Goal: Contribute content: Add original content to the website for others to see

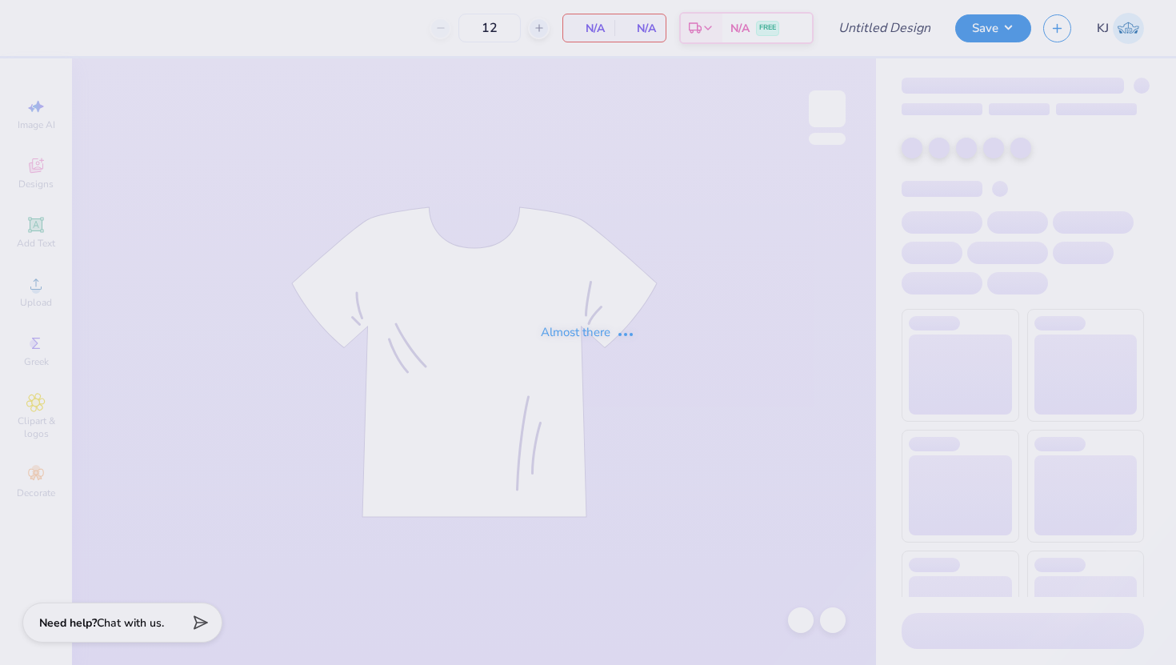
type input "GPHI philo"
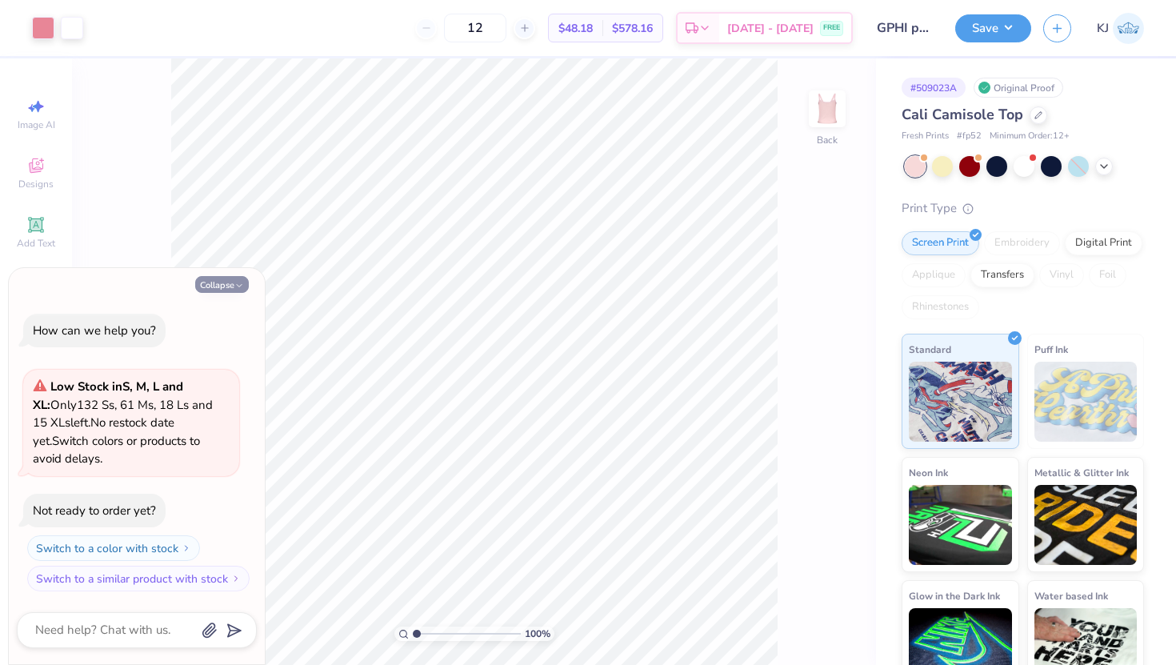
click at [214, 284] on button "Collapse" at bounding box center [222, 284] width 54 height 17
type textarea "x"
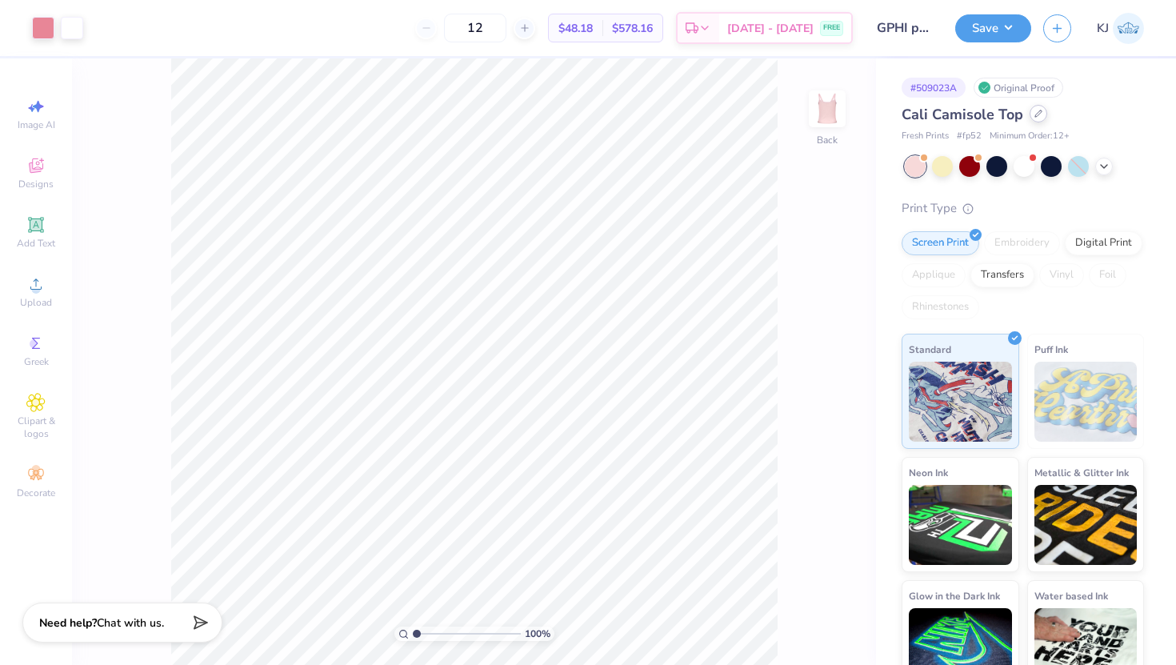
click at [1030, 114] on div at bounding box center [1038, 114] width 18 height 18
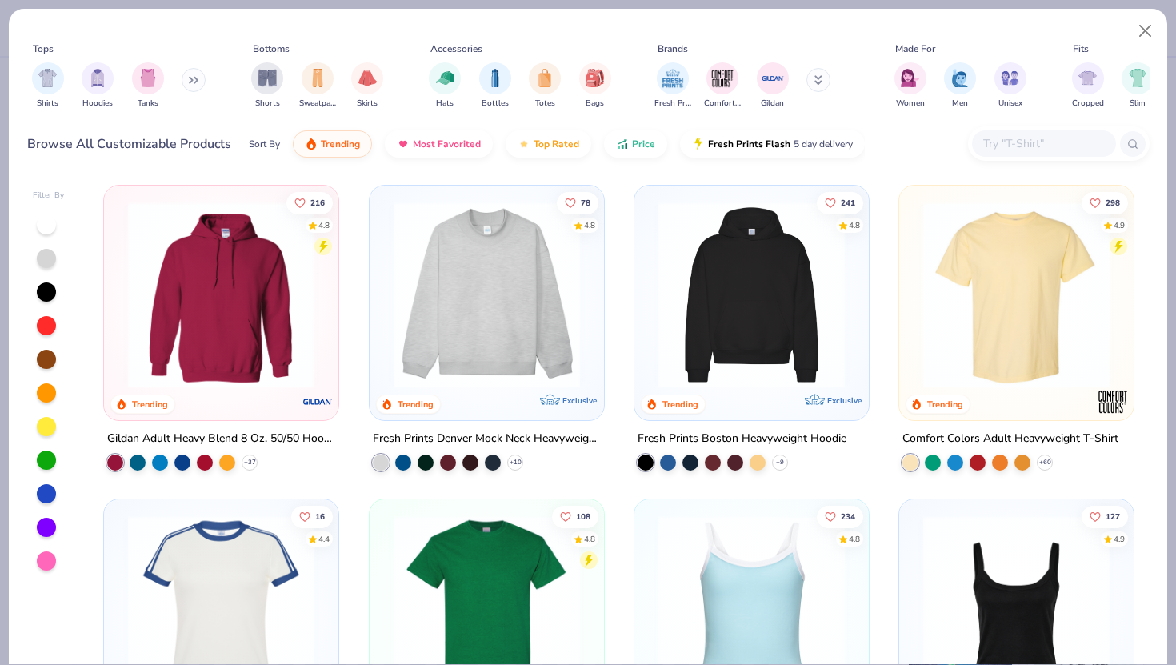
click at [1037, 133] on div at bounding box center [1044, 143] width 144 height 26
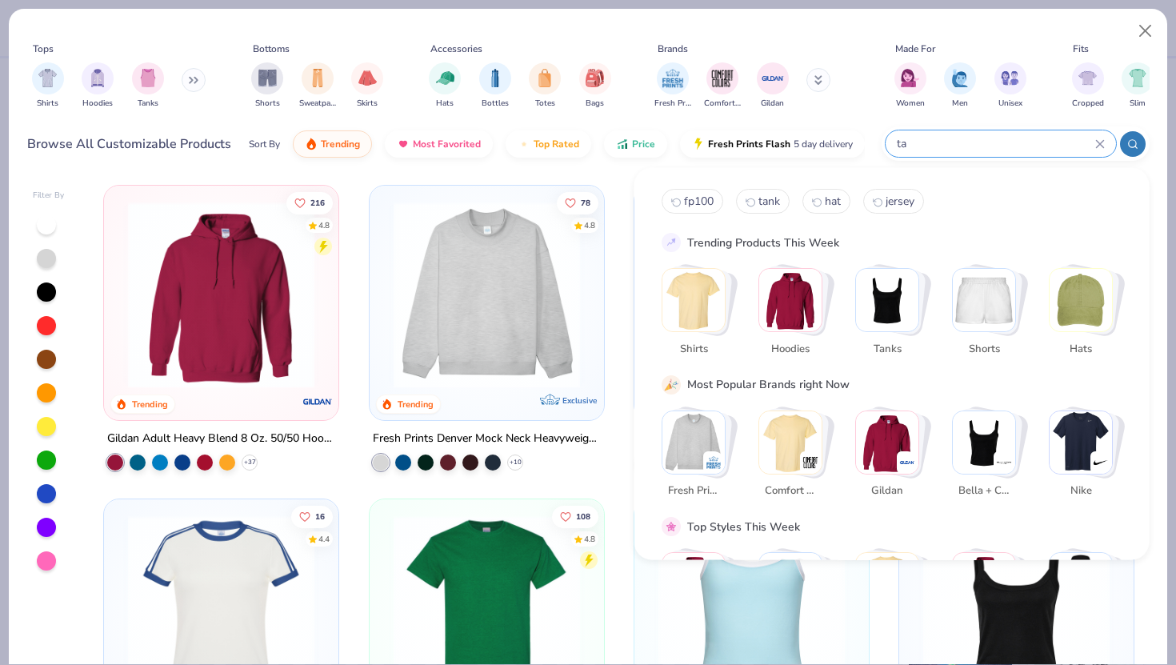
type input "t"
click at [158, 74] on div "filter for Tanks" at bounding box center [148, 77] width 32 height 32
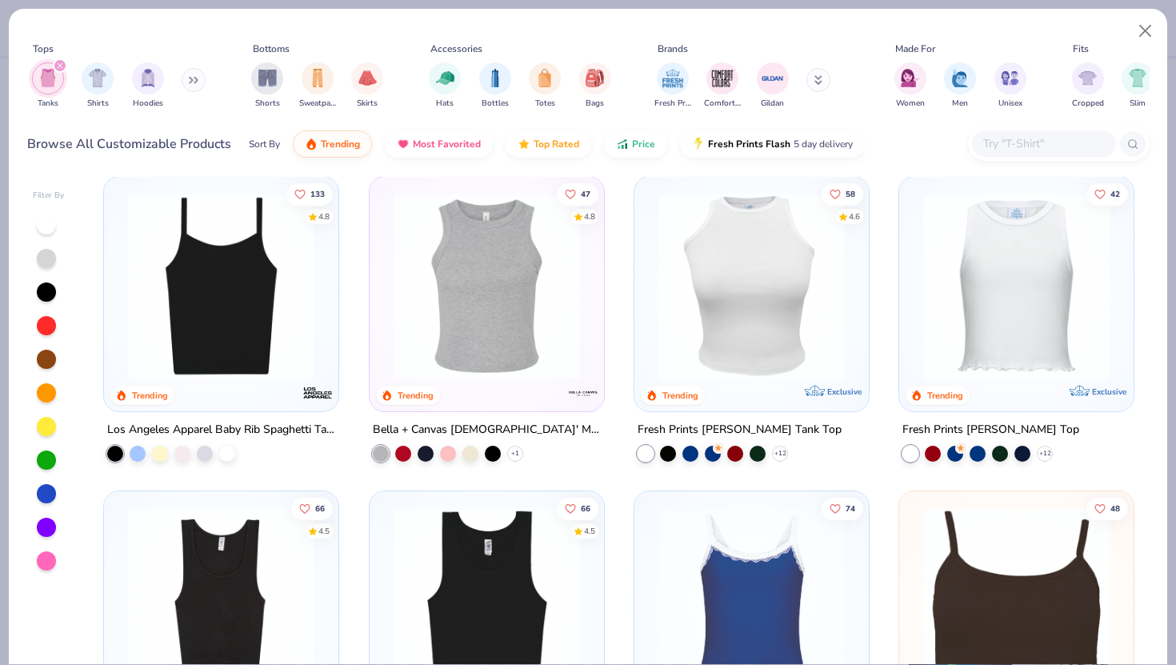
scroll to position [334, 0]
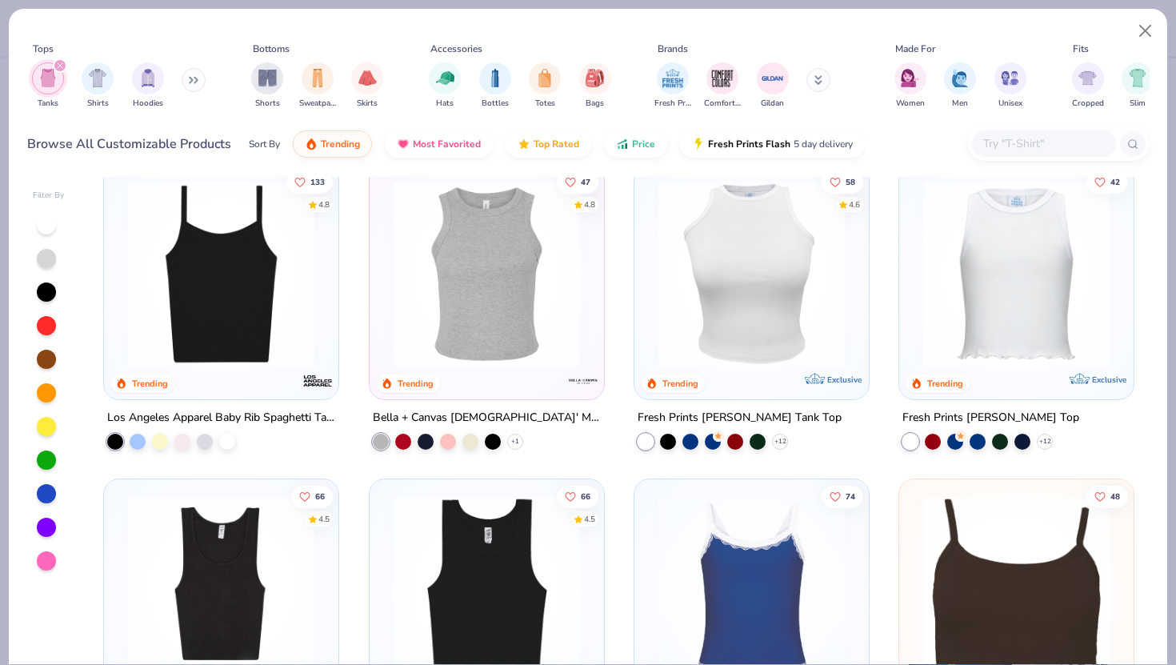
click at [176, 254] on img at bounding box center [221, 274] width 202 height 186
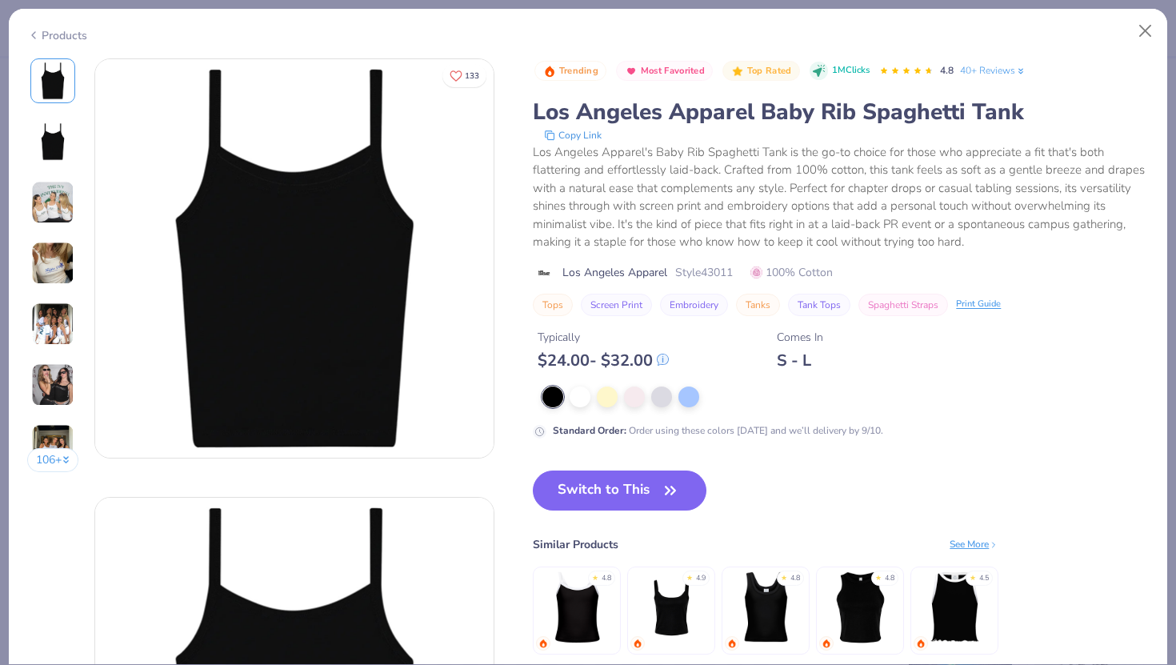
click at [46, 326] on img at bounding box center [52, 323] width 43 height 43
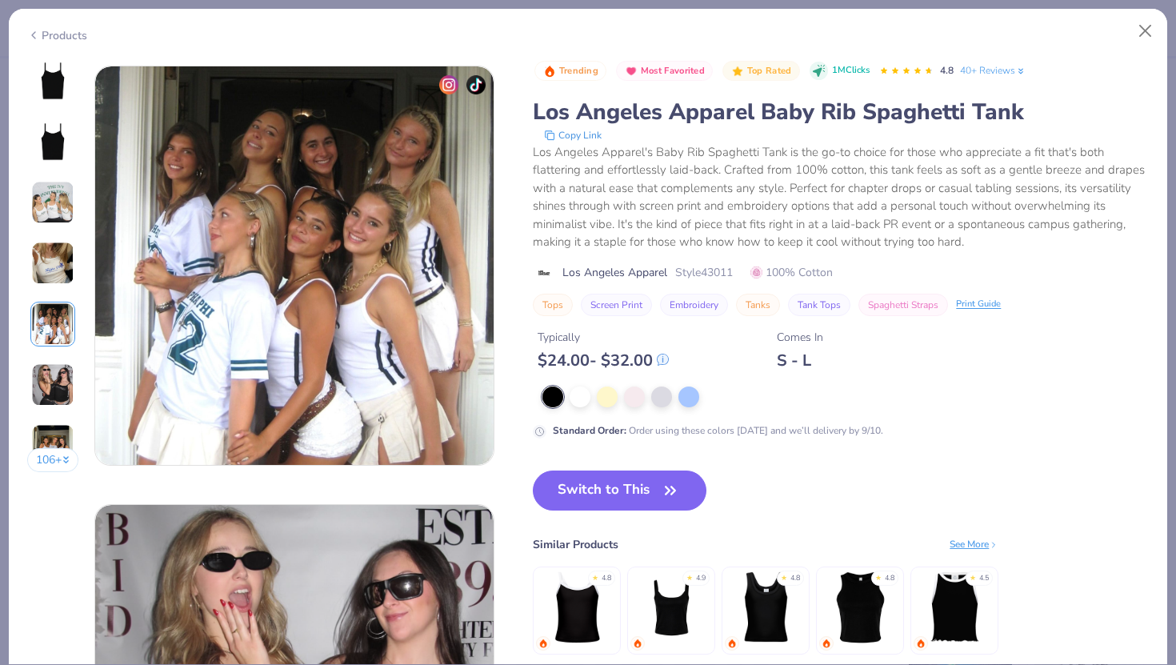
scroll to position [1753, 0]
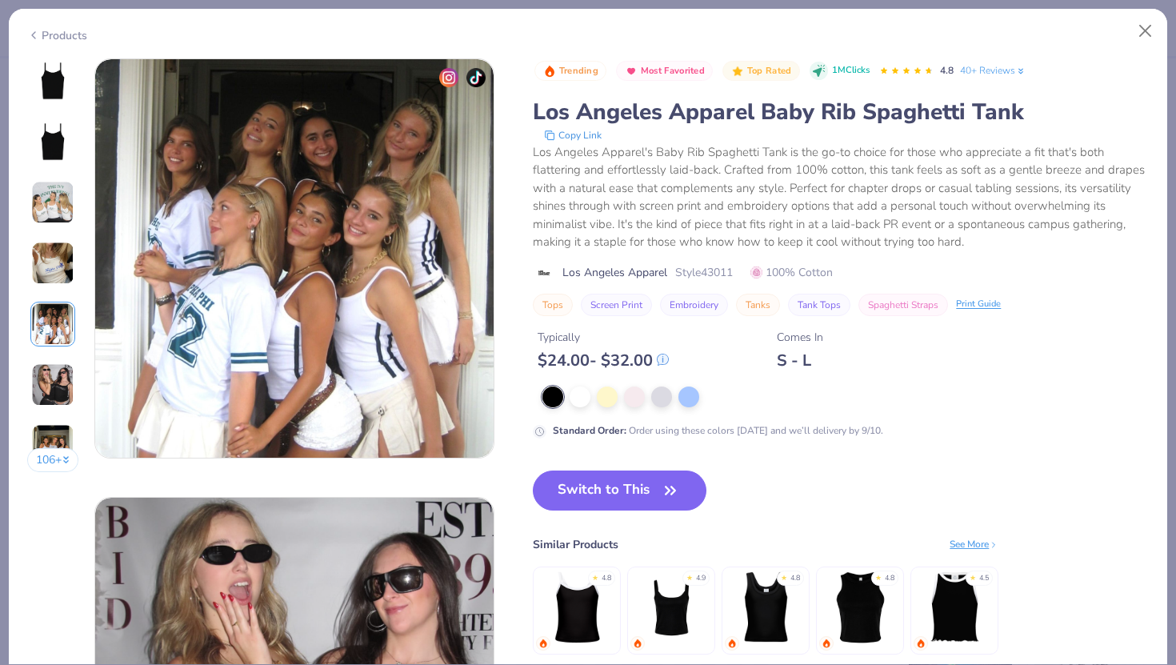
click at [48, 269] on img at bounding box center [52, 263] width 43 height 43
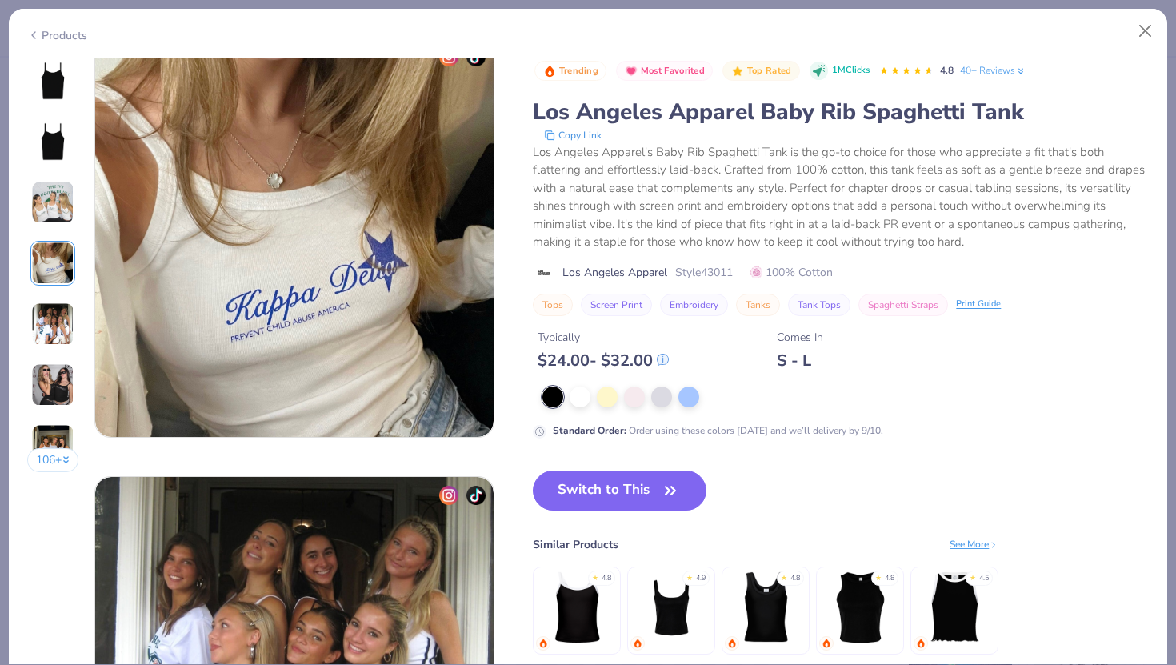
scroll to position [1315, 0]
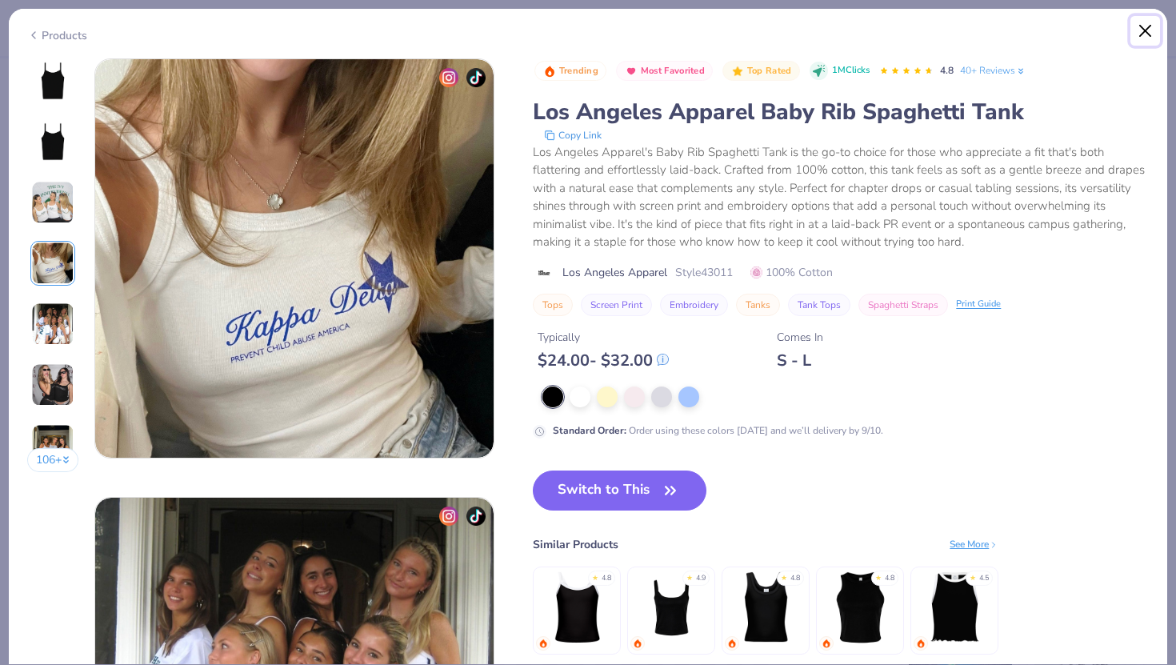
click at [1144, 33] on button "Close" at bounding box center [1145, 31] width 30 height 30
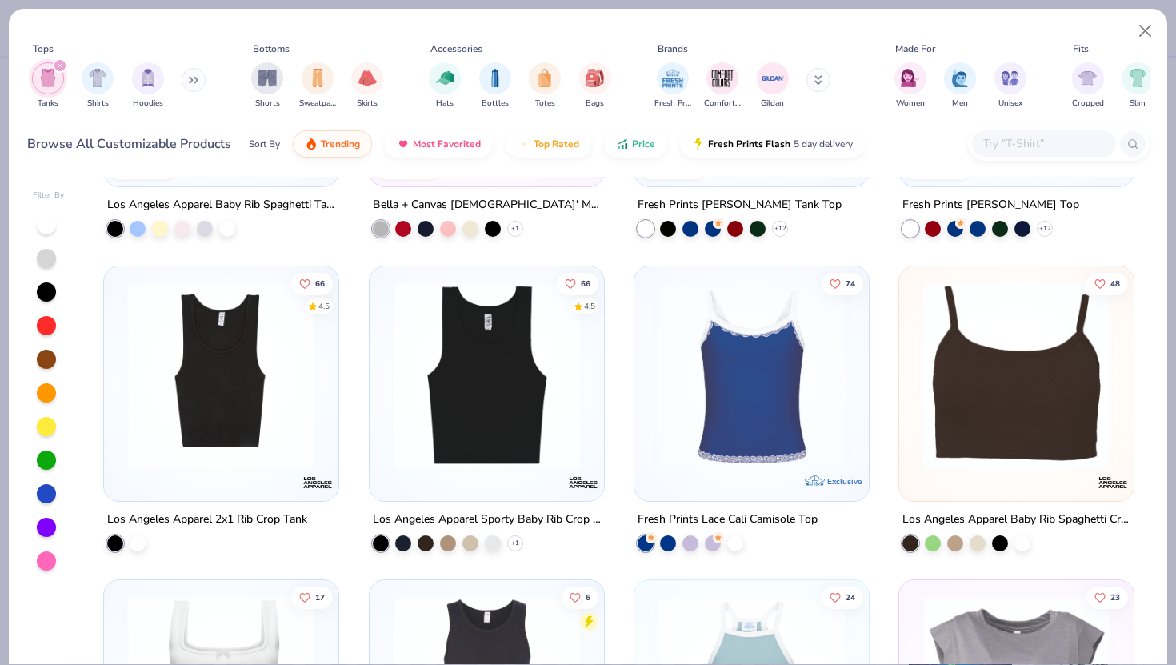
scroll to position [548, 0]
click at [1031, 396] on img at bounding box center [1016, 374] width 202 height 186
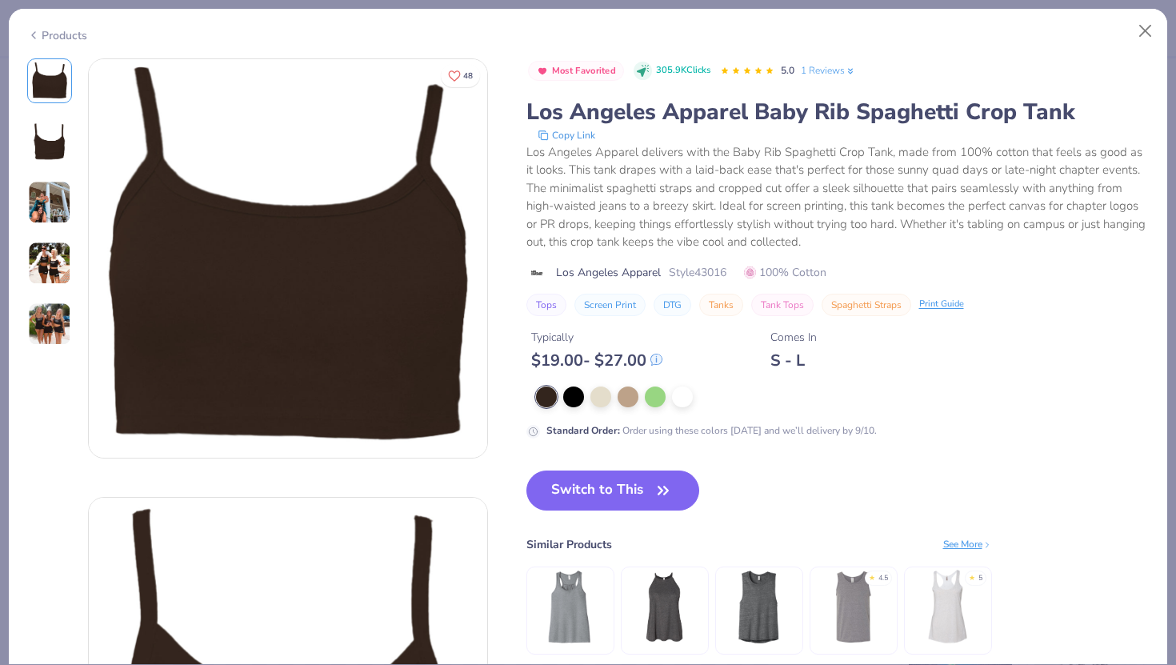
click at [50, 203] on img at bounding box center [49, 202] width 43 height 43
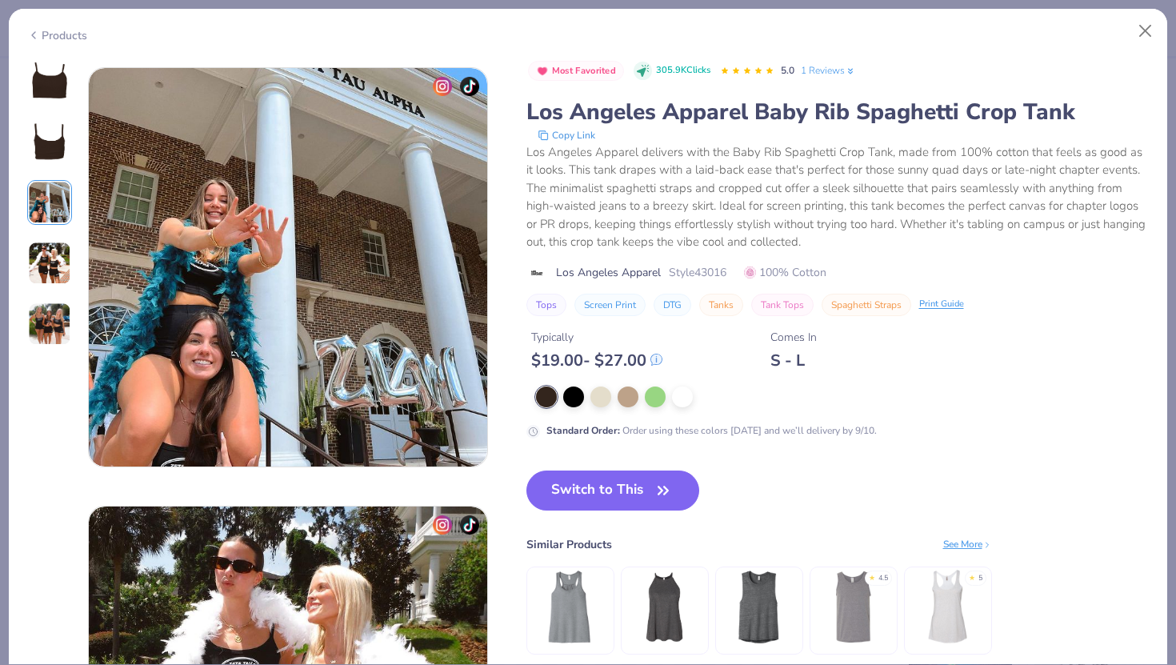
scroll to position [877, 0]
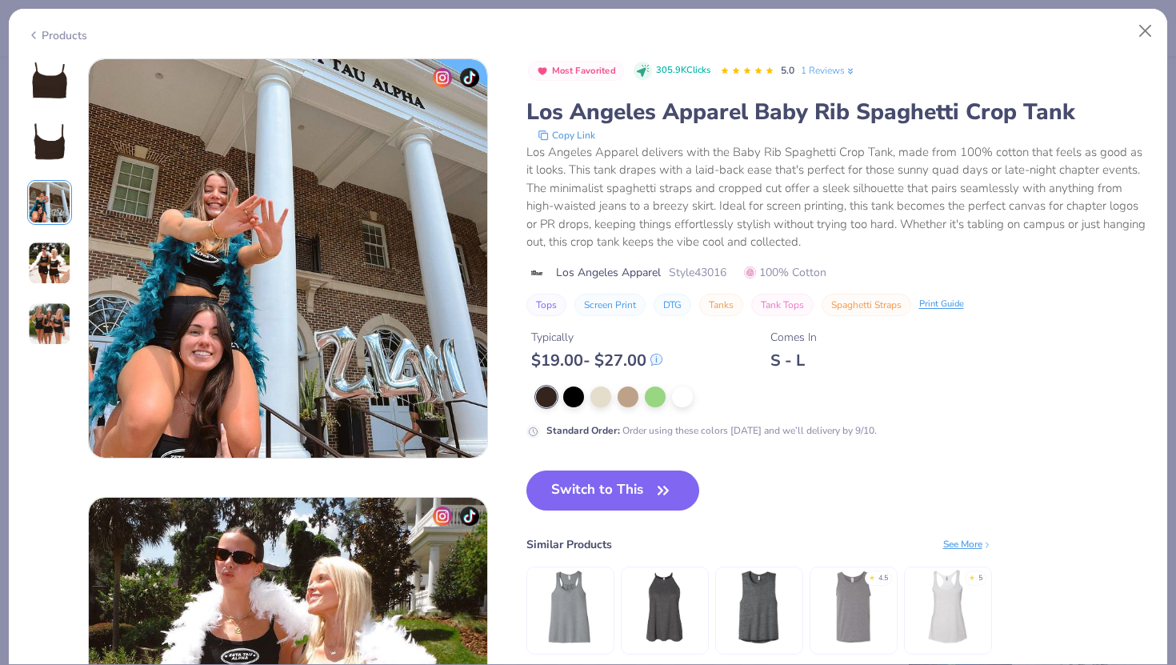
click at [55, 258] on img at bounding box center [49, 263] width 43 height 43
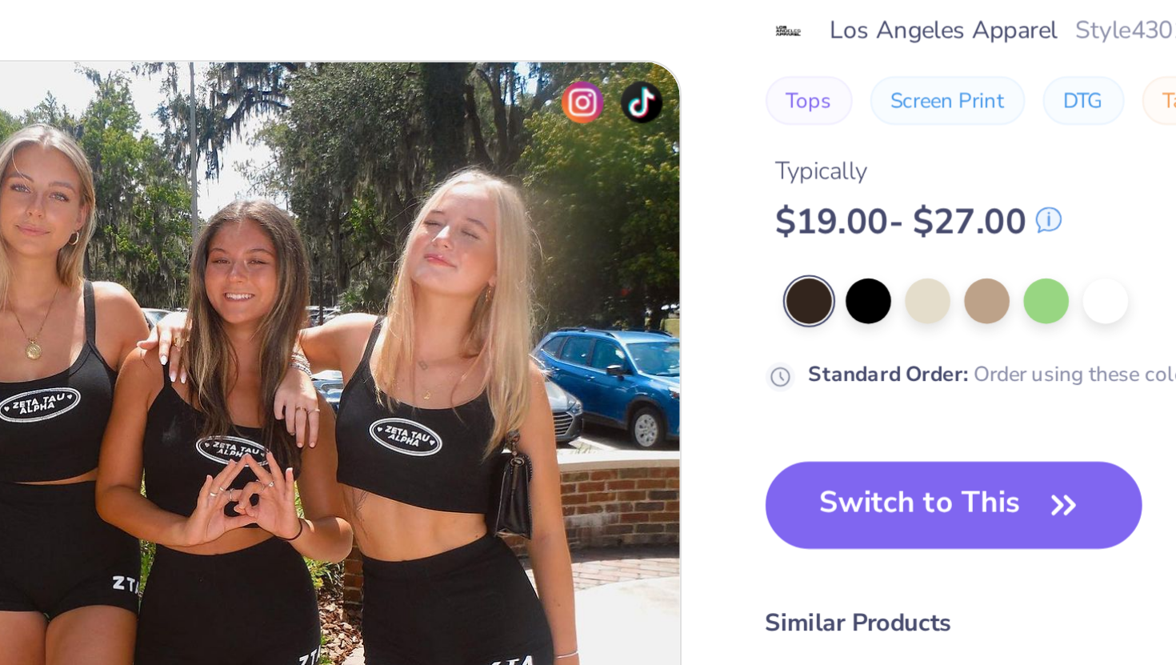
scroll to position [1588, 0]
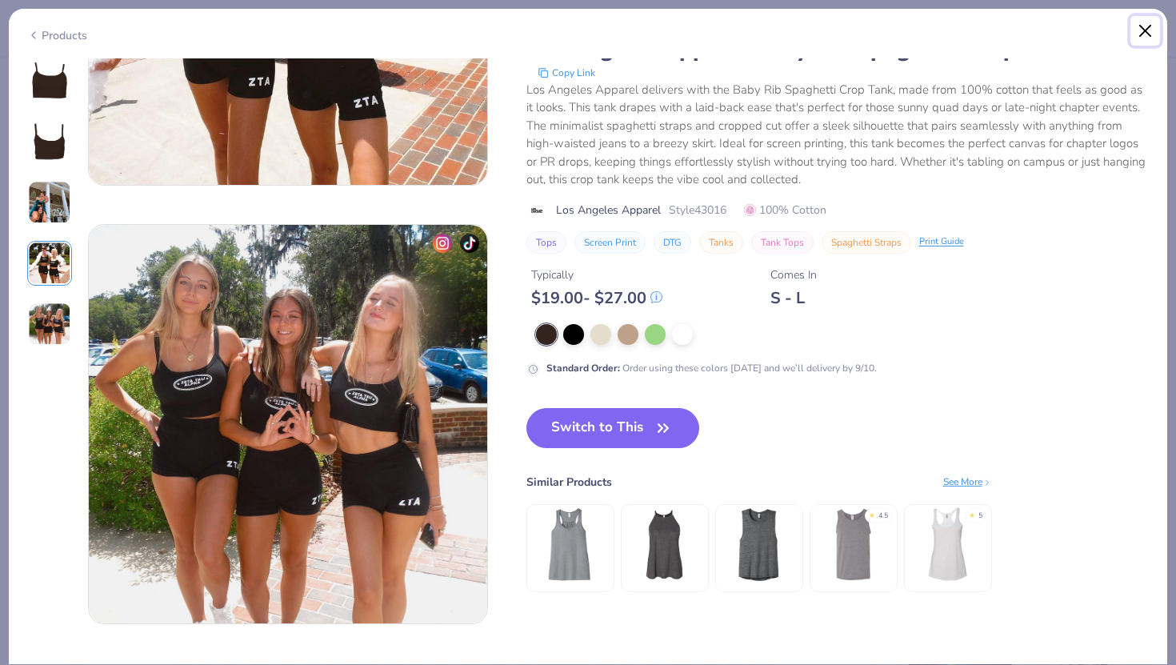
click at [1137, 26] on button "Close" at bounding box center [1145, 31] width 30 height 30
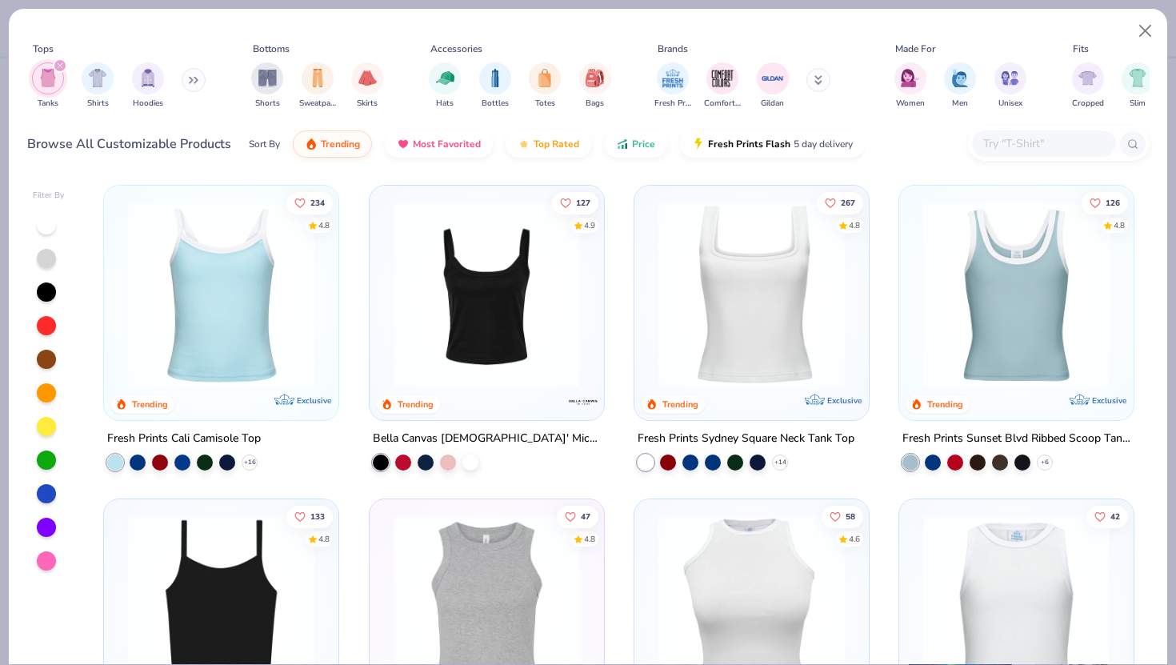
scroll to position [201, 0]
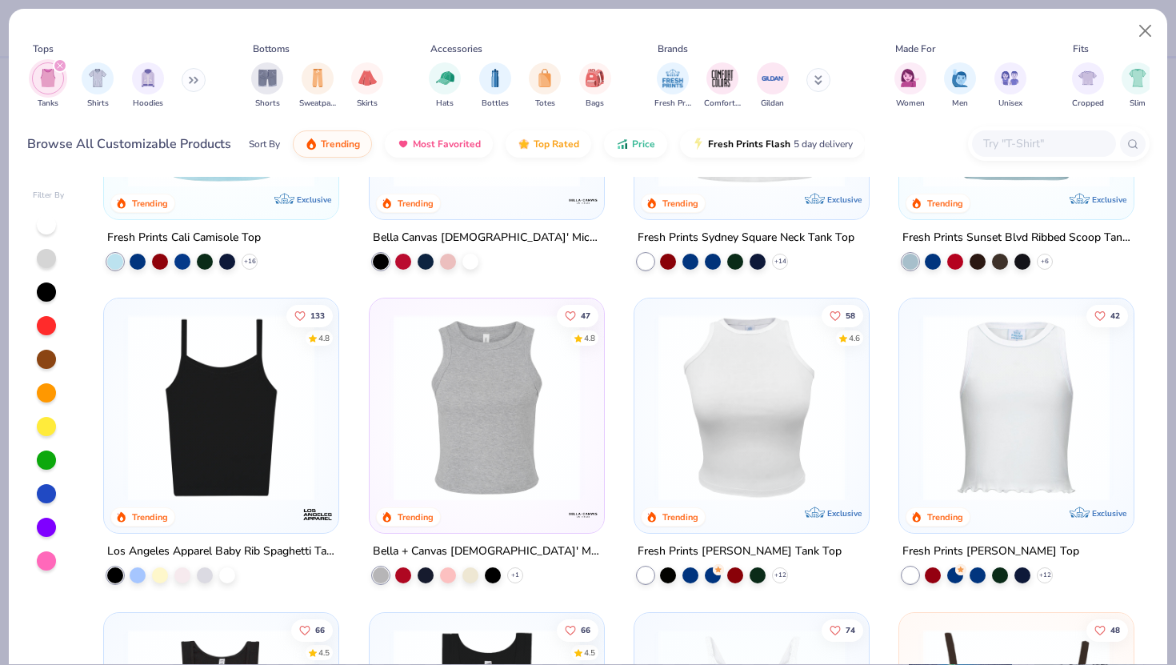
click at [218, 449] on img at bounding box center [221, 407] width 202 height 186
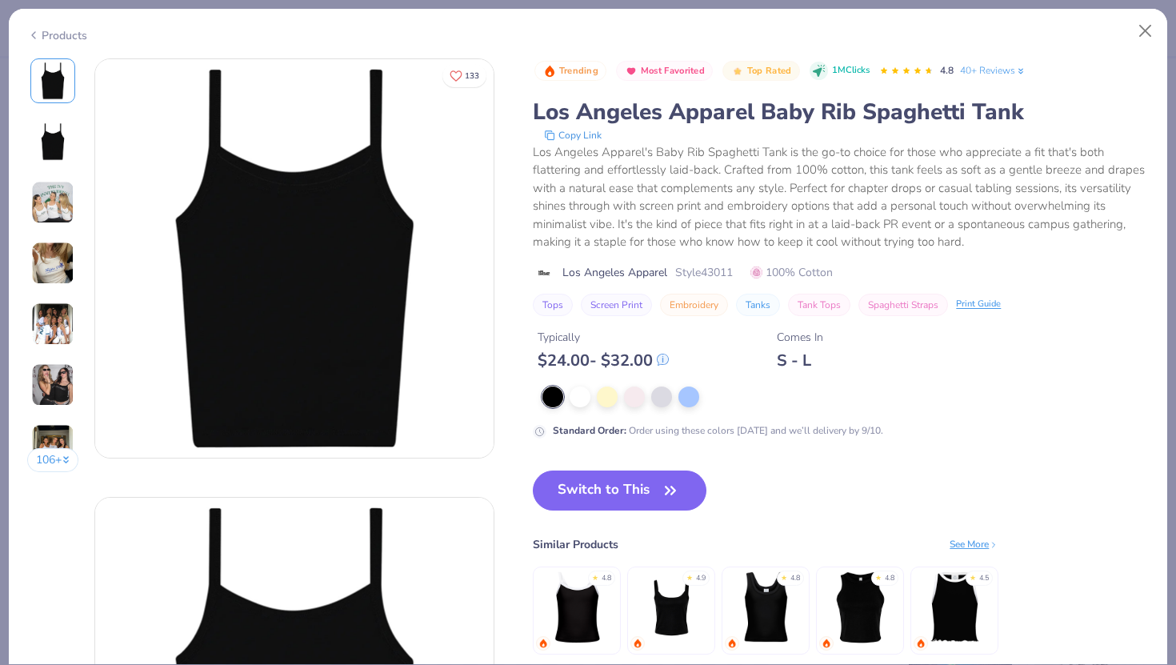
click at [47, 204] on img at bounding box center [52, 202] width 43 height 43
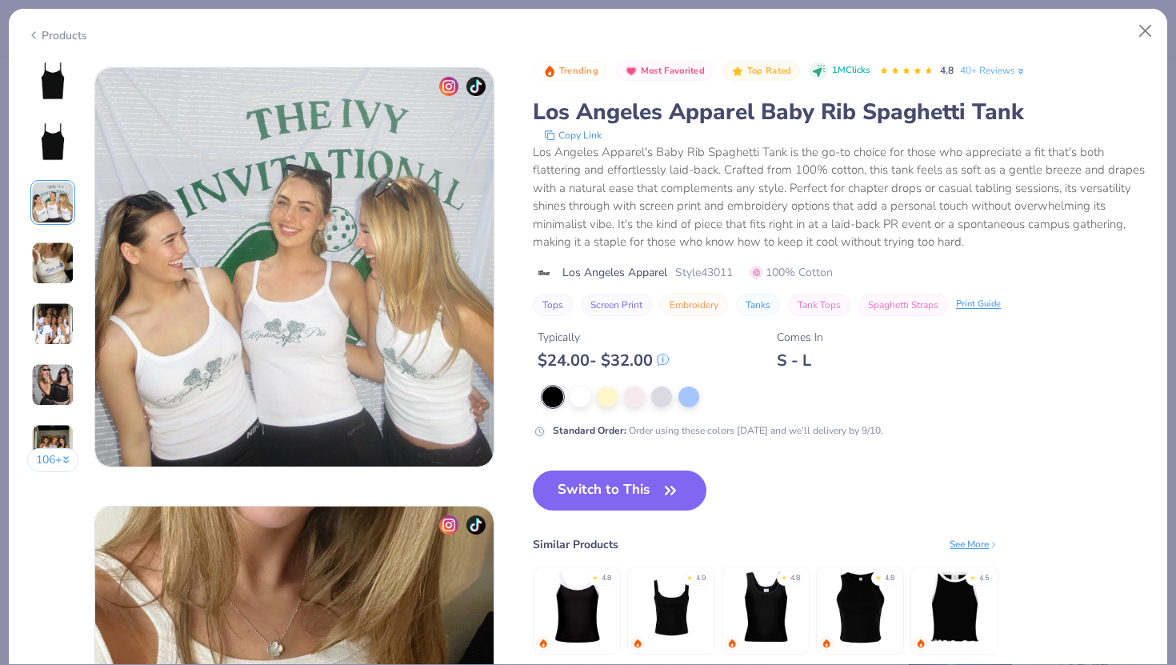
scroll to position [877, 0]
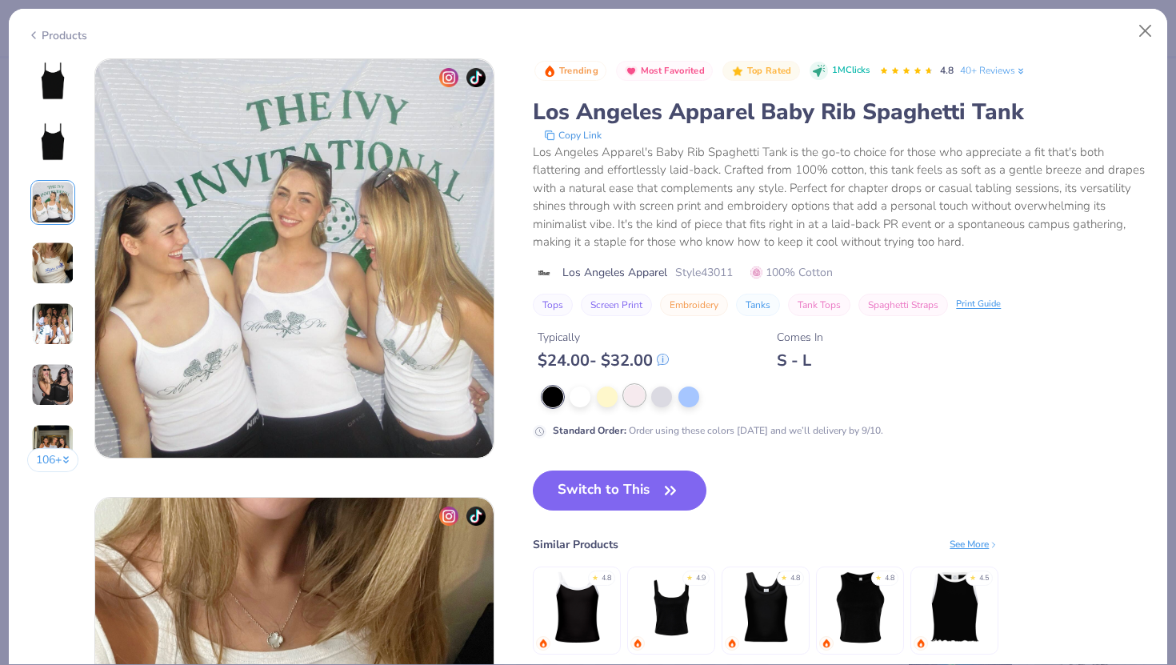
click at [637, 400] on div at bounding box center [634, 395] width 21 height 21
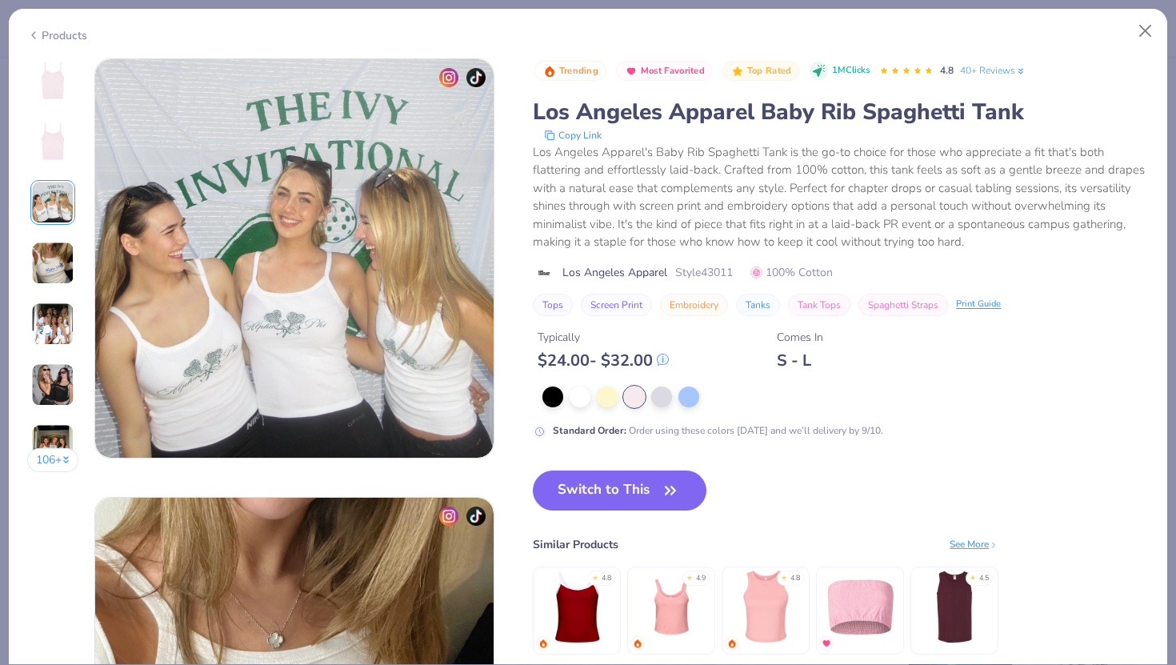
click at [71, 85] on img at bounding box center [53, 81] width 38 height 38
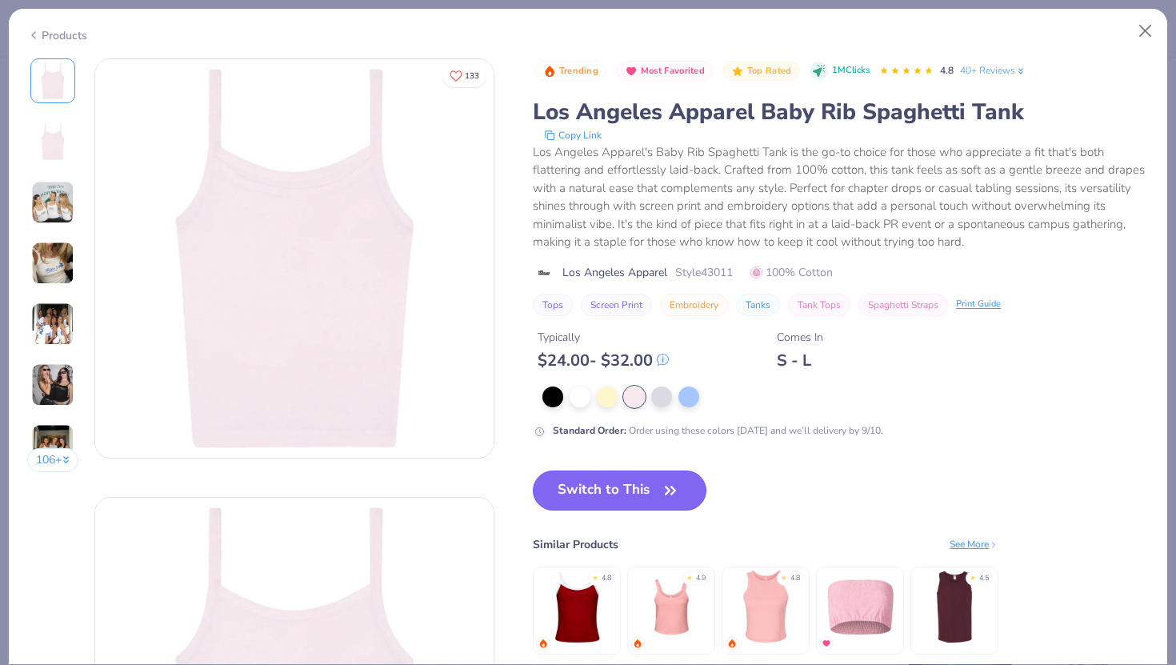
click at [660, 491] on span "button" at bounding box center [670, 490] width 22 height 22
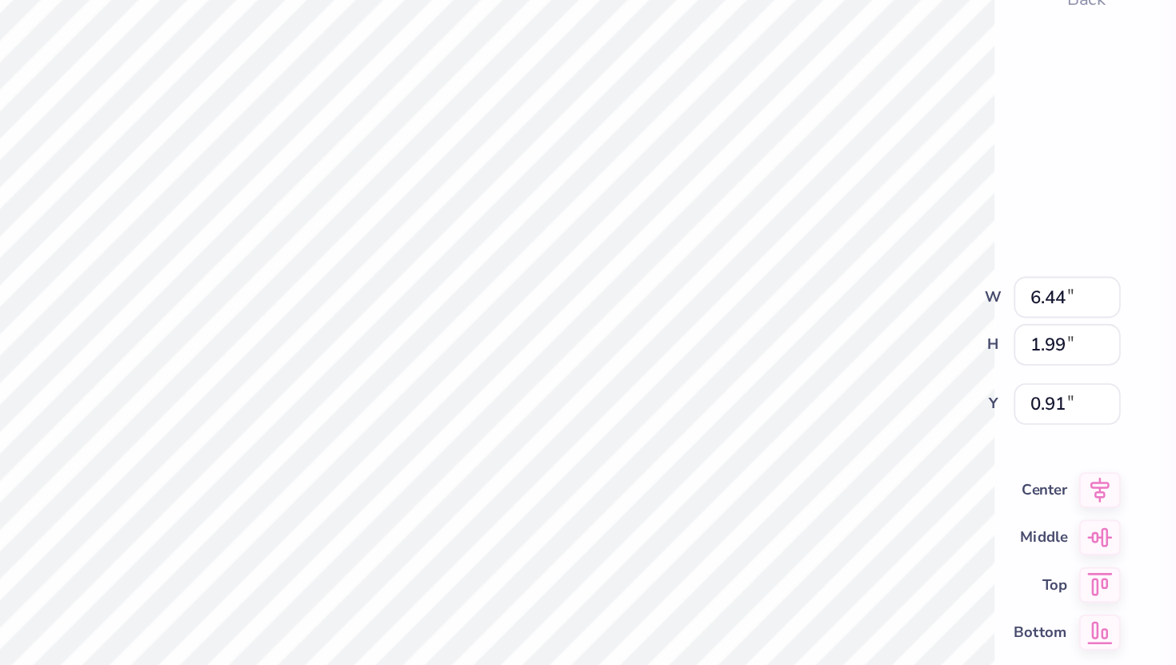
type input "0.92"
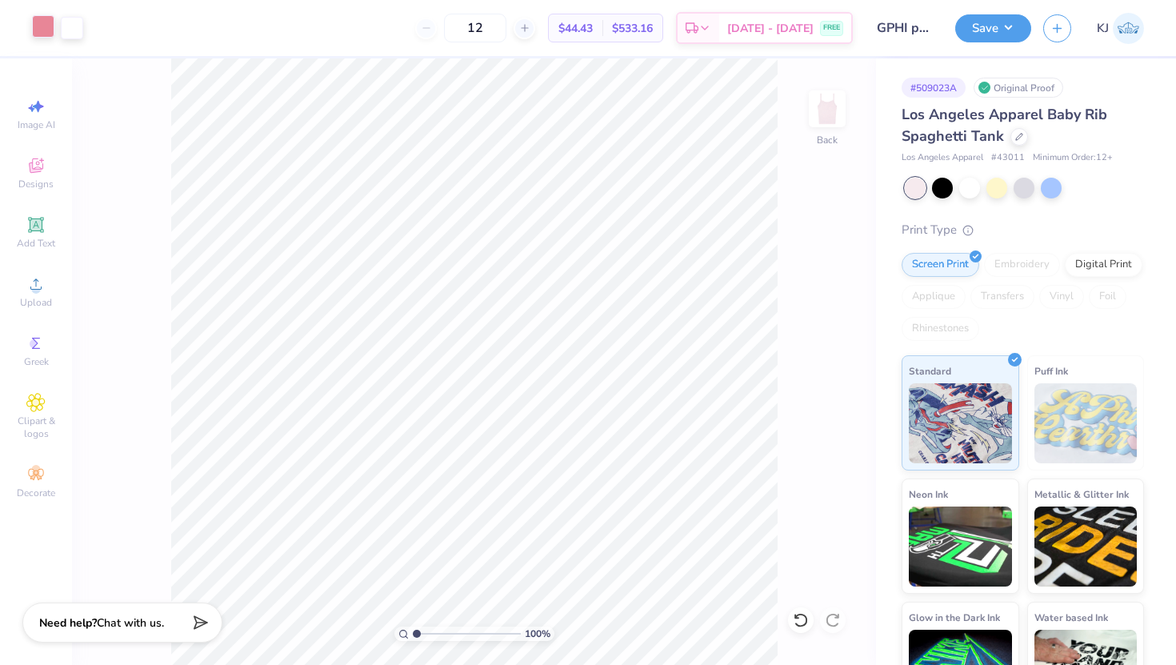
click at [46, 19] on div at bounding box center [43, 26] width 22 height 22
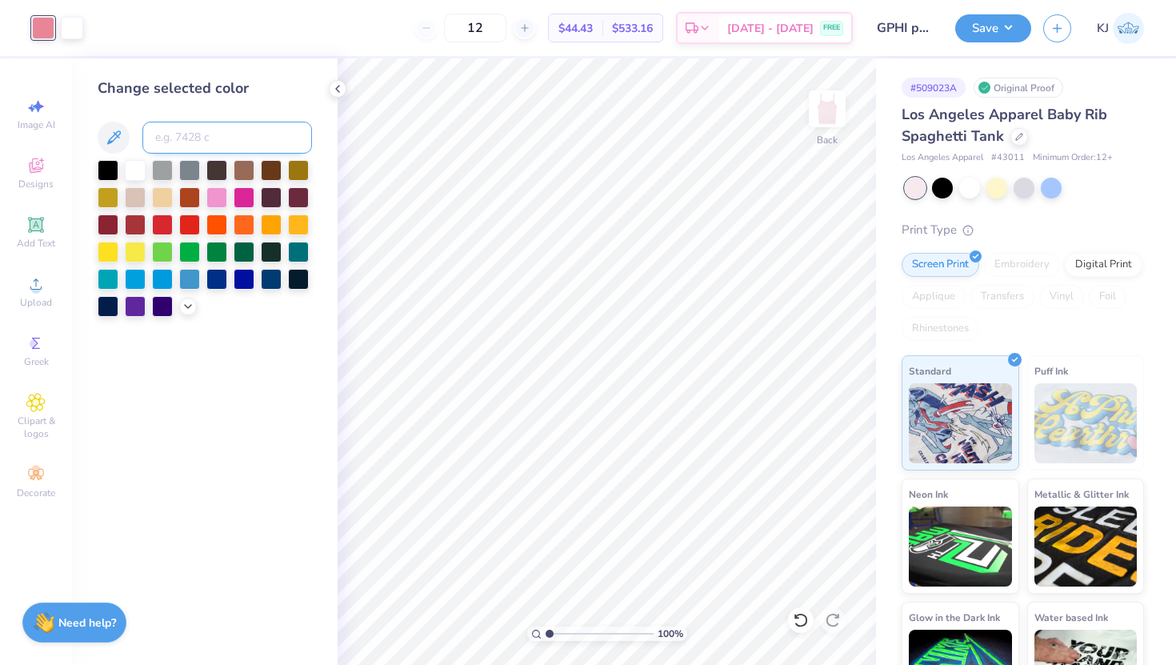
click at [232, 136] on input at bounding box center [227, 138] width 170 height 32
click at [247, 169] on div at bounding box center [244, 168] width 21 height 21
click at [270, 170] on div at bounding box center [271, 168] width 21 height 21
click at [336, 82] on div at bounding box center [338, 89] width 18 height 18
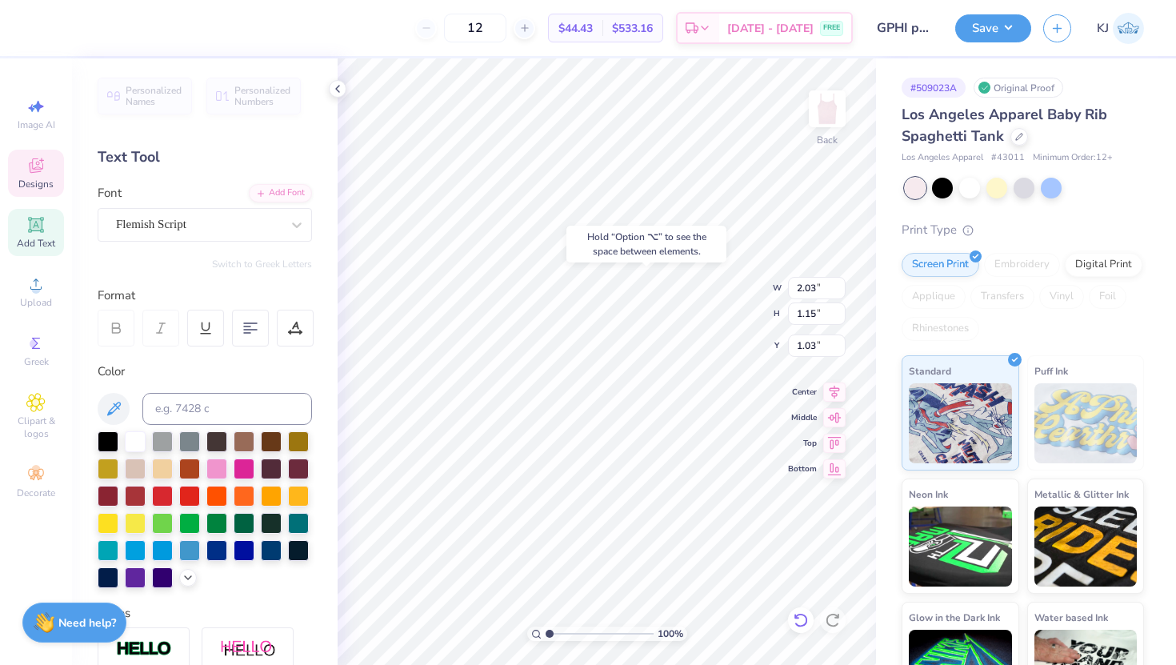
click at [798, 624] on icon at bounding box center [800, 620] width 14 height 14
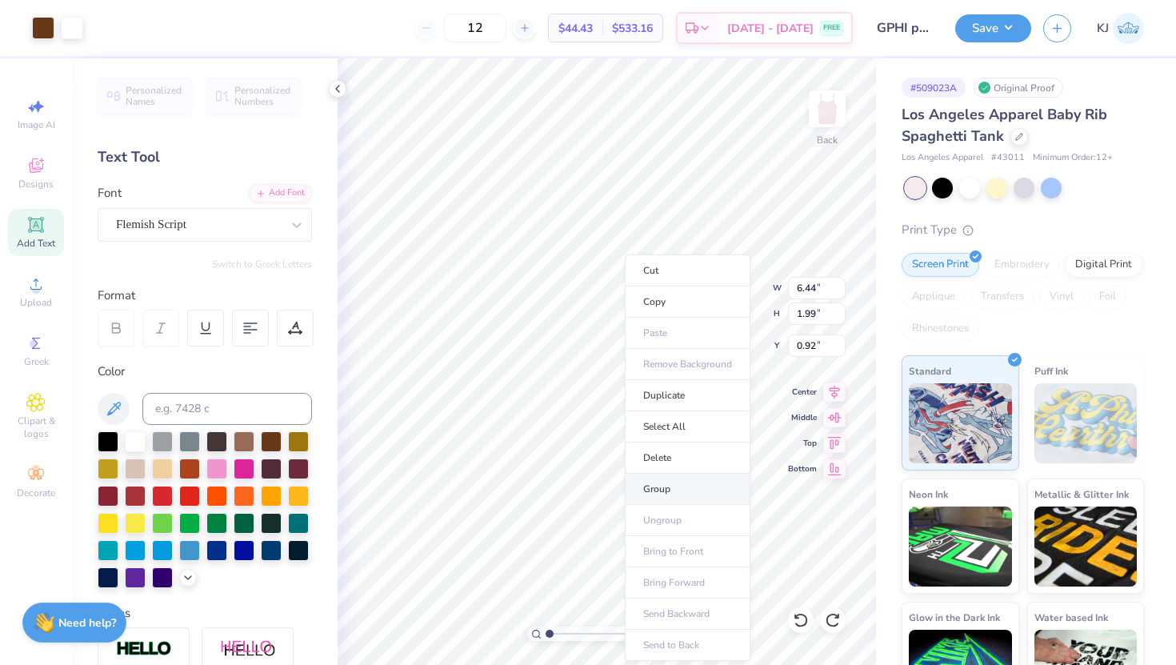
click at [687, 482] on li "Group" at bounding box center [688, 488] width 126 height 31
type input "1.78"
click at [342, 86] on icon at bounding box center [337, 88] width 13 height 13
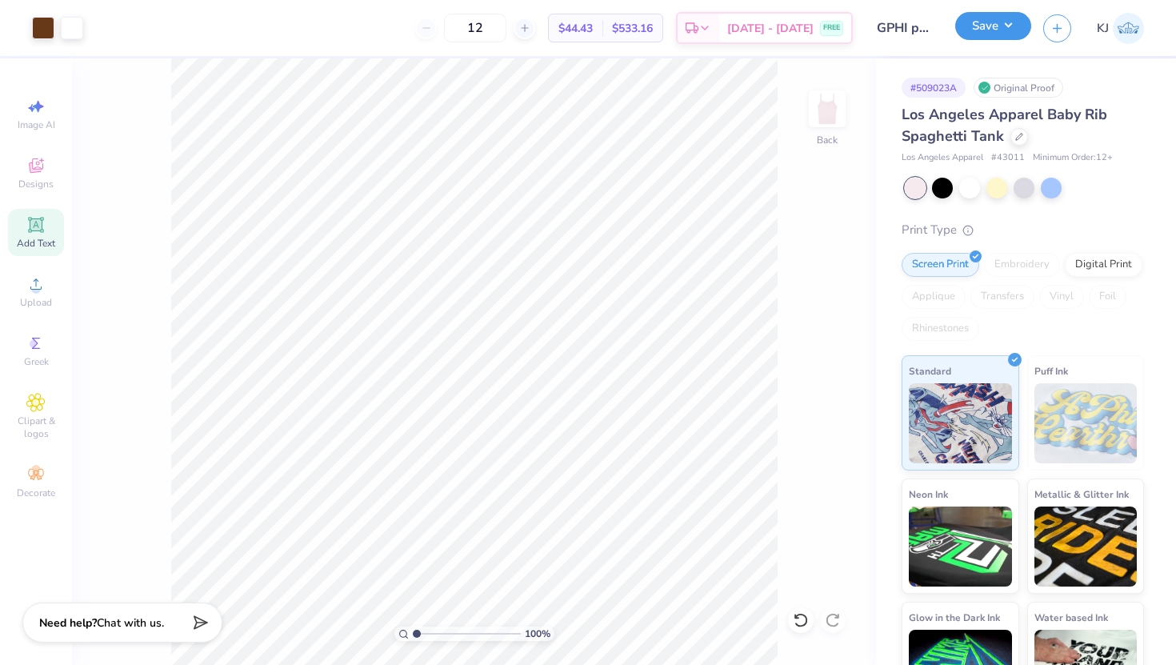
click at [995, 26] on button "Save" at bounding box center [993, 26] width 76 height 28
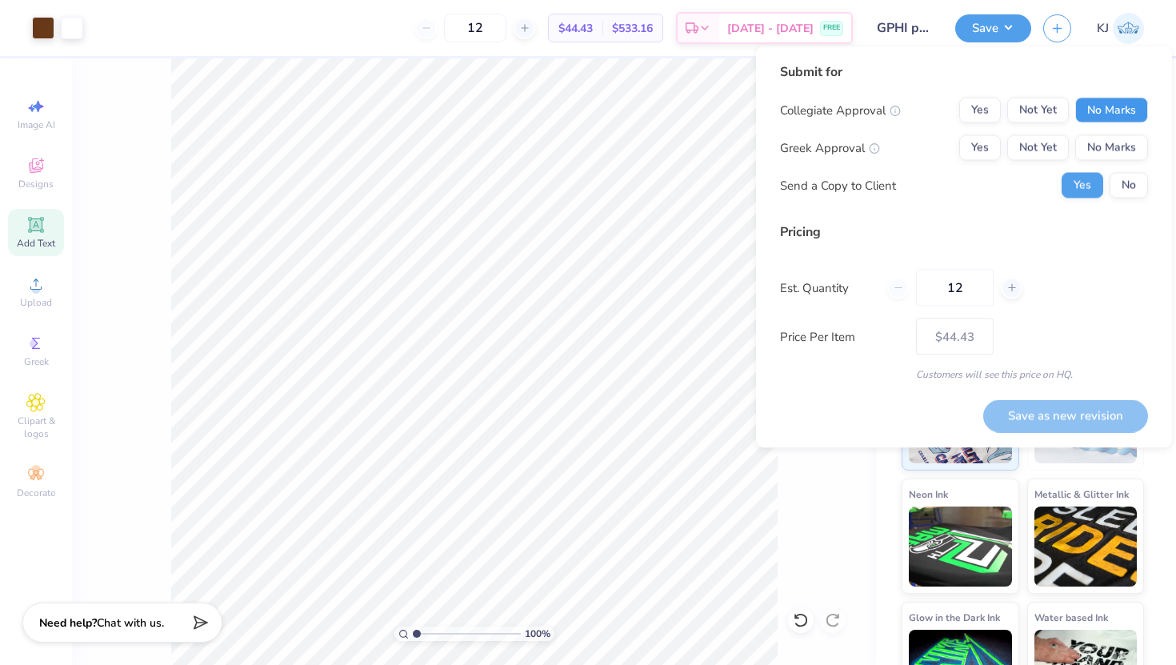
click at [1115, 112] on button "No Marks" at bounding box center [1111, 111] width 73 height 26
click at [984, 146] on button "Yes" at bounding box center [980, 148] width 42 height 26
click at [1029, 417] on button "Save as new revision" at bounding box center [1065, 415] width 165 height 33
type input "$44.43"
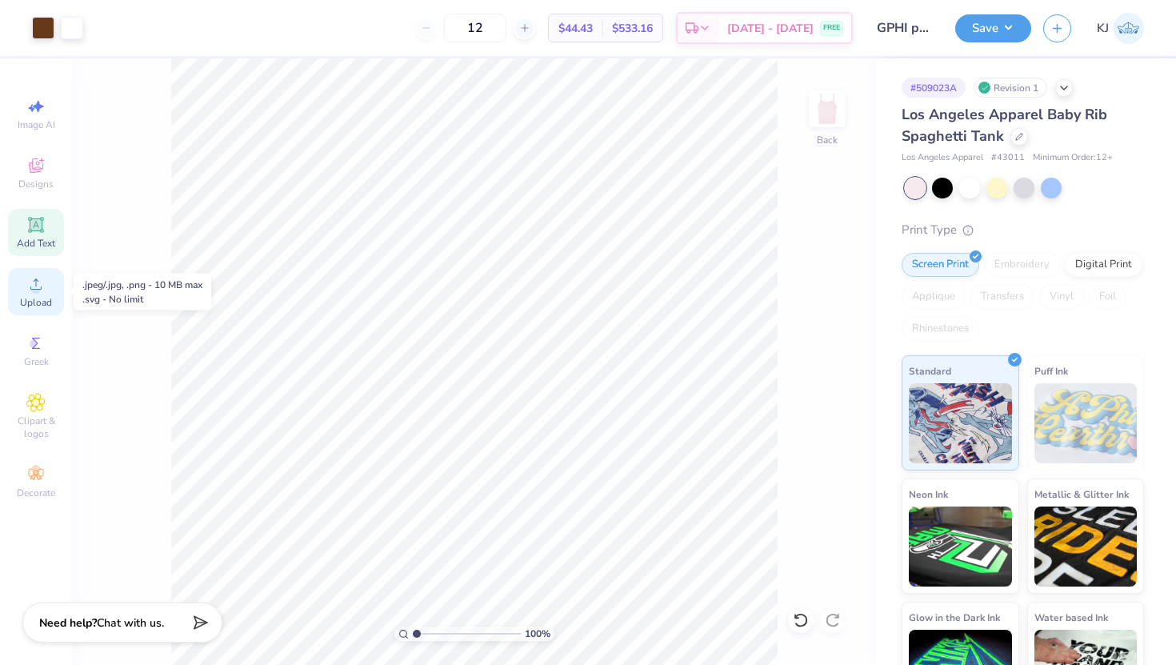
click at [41, 285] on icon at bounding box center [35, 283] width 19 height 19
click at [33, 417] on span "Clipart & logos" at bounding box center [36, 427] width 56 height 26
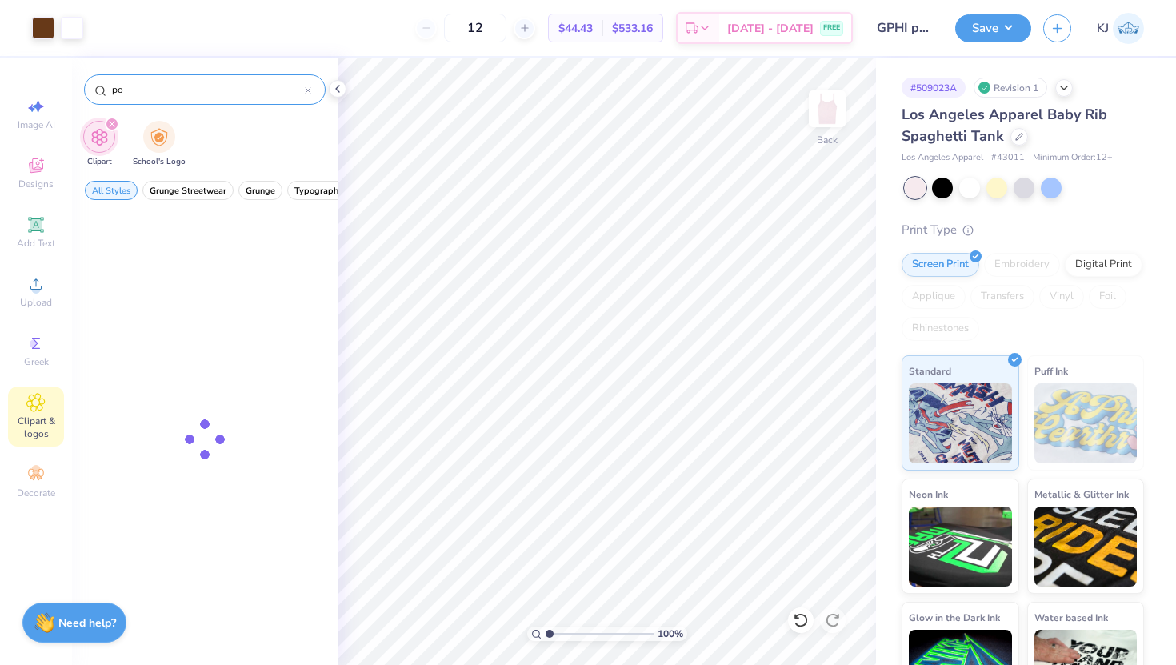
type input "p"
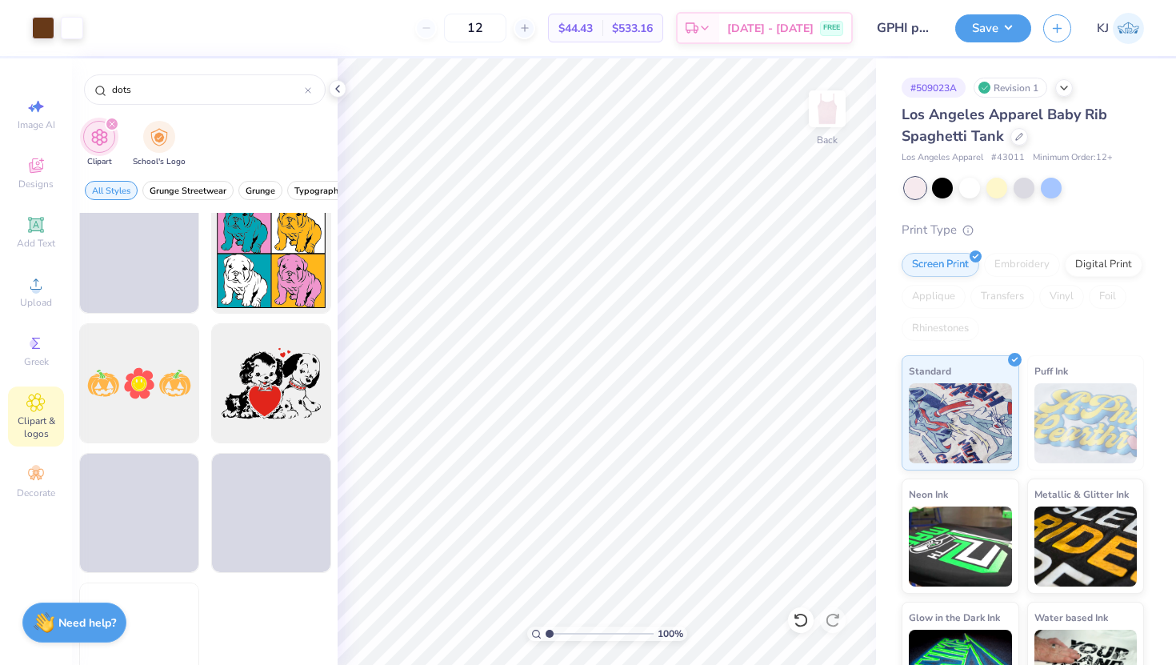
scroll to position [2610, 0]
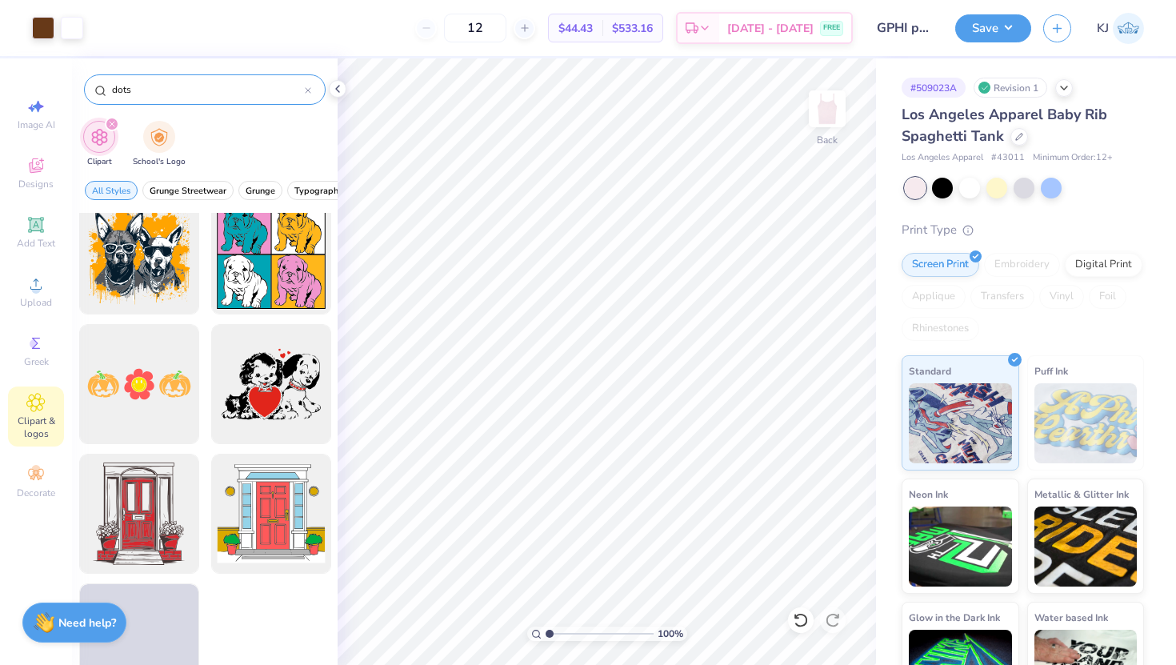
click at [238, 92] on input "dots" at bounding box center [207, 90] width 194 height 16
type input "d"
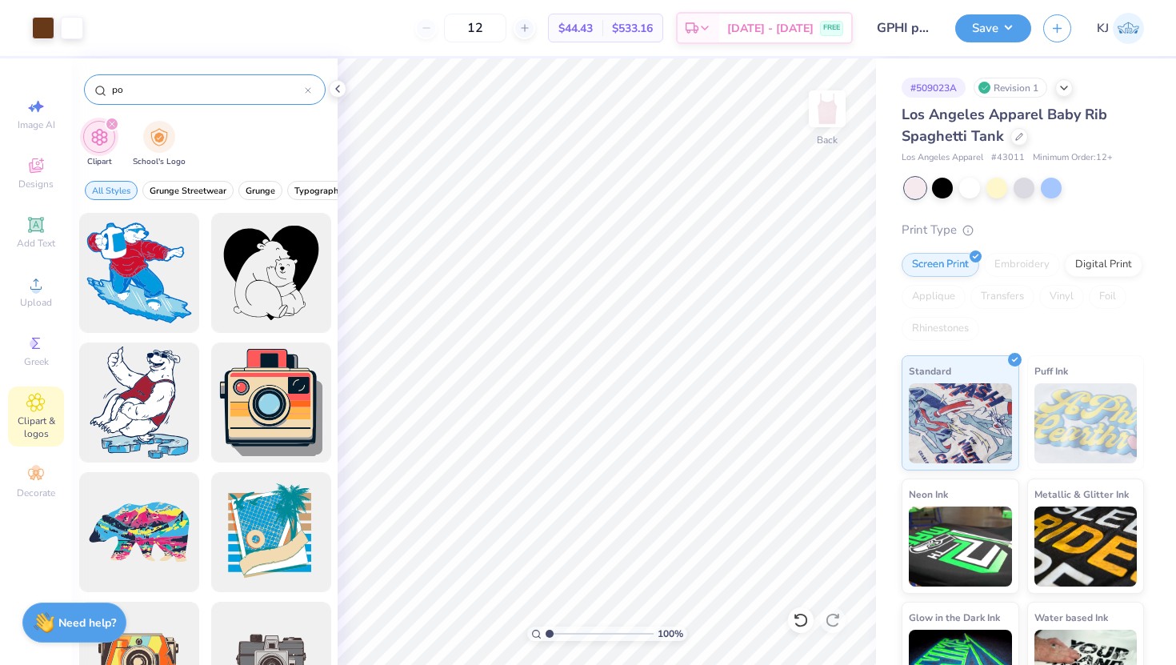
type input "p"
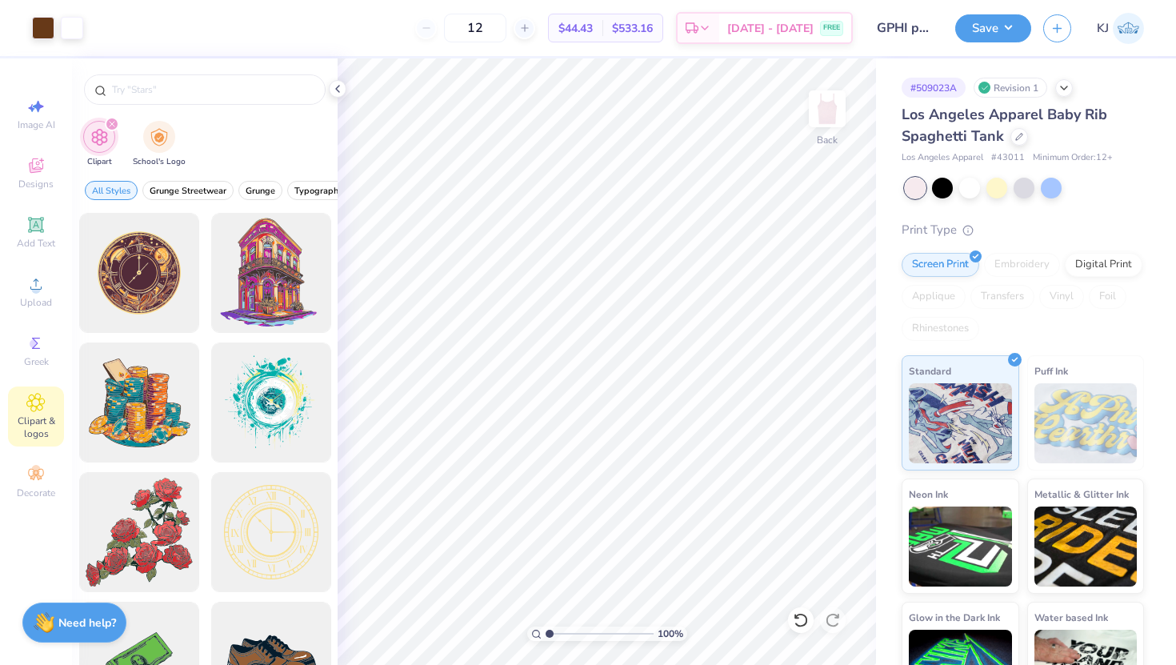
click at [111, 122] on icon "filter for Clipart" at bounding box center [112, 124] width 6 height 6
click at [30, 473] on icon at bounding box center [35, 474] width 19 height 19
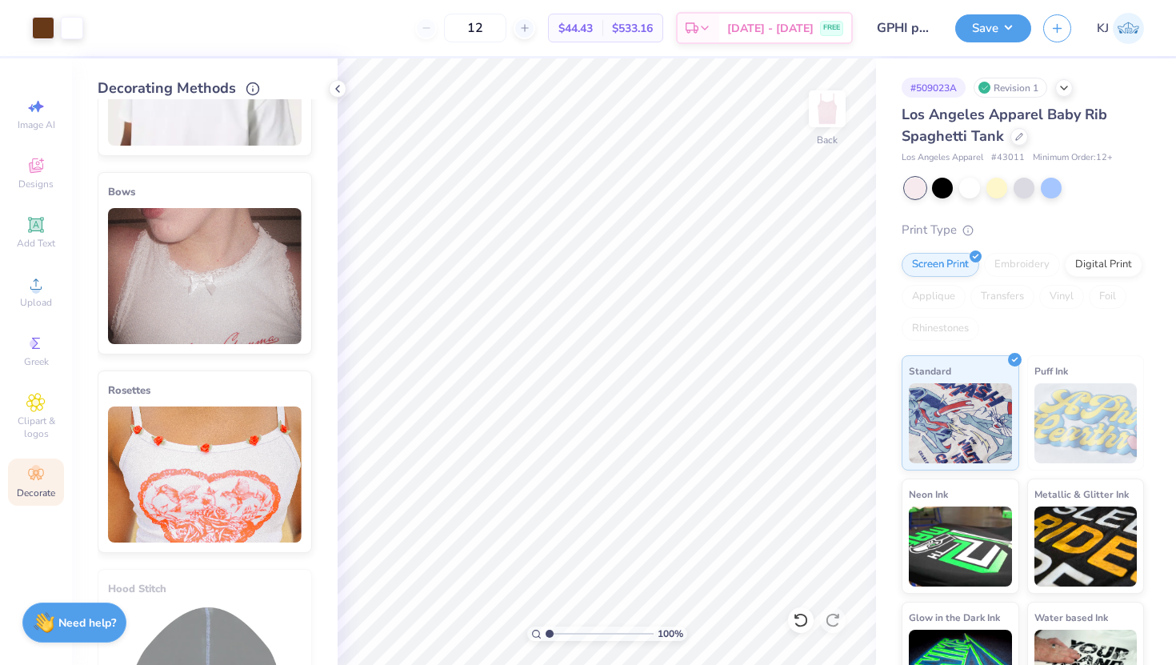
scroll to position [836, 0]
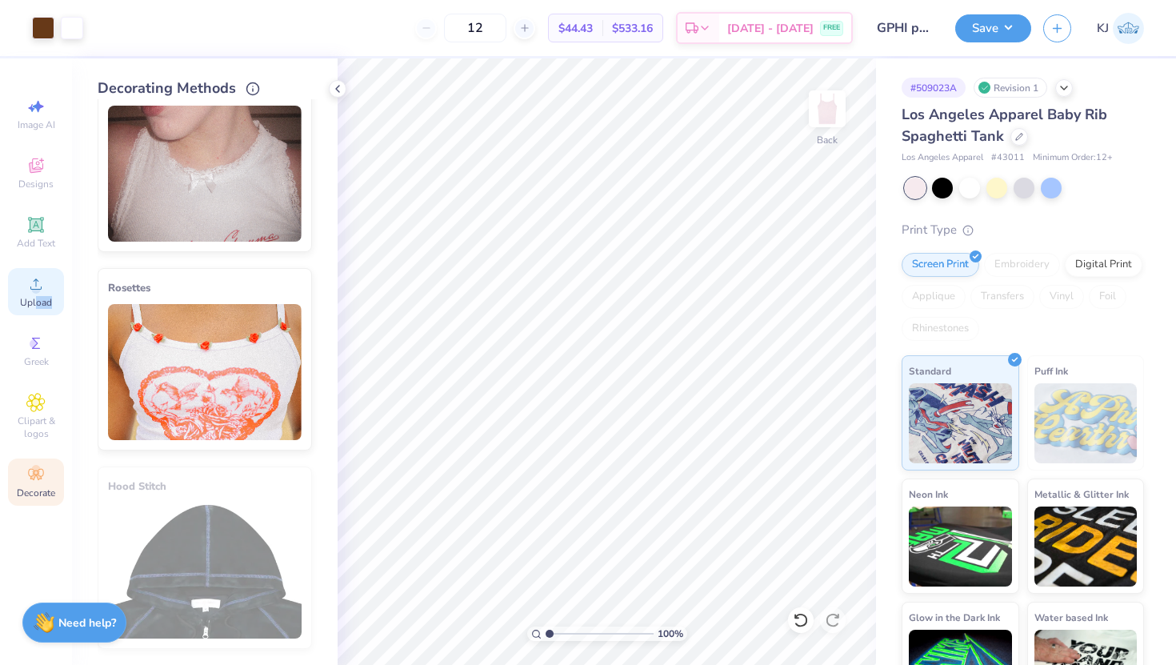
click at [37, 308] on div "Upload" at bounding box center [36, 291] width 56 height 47
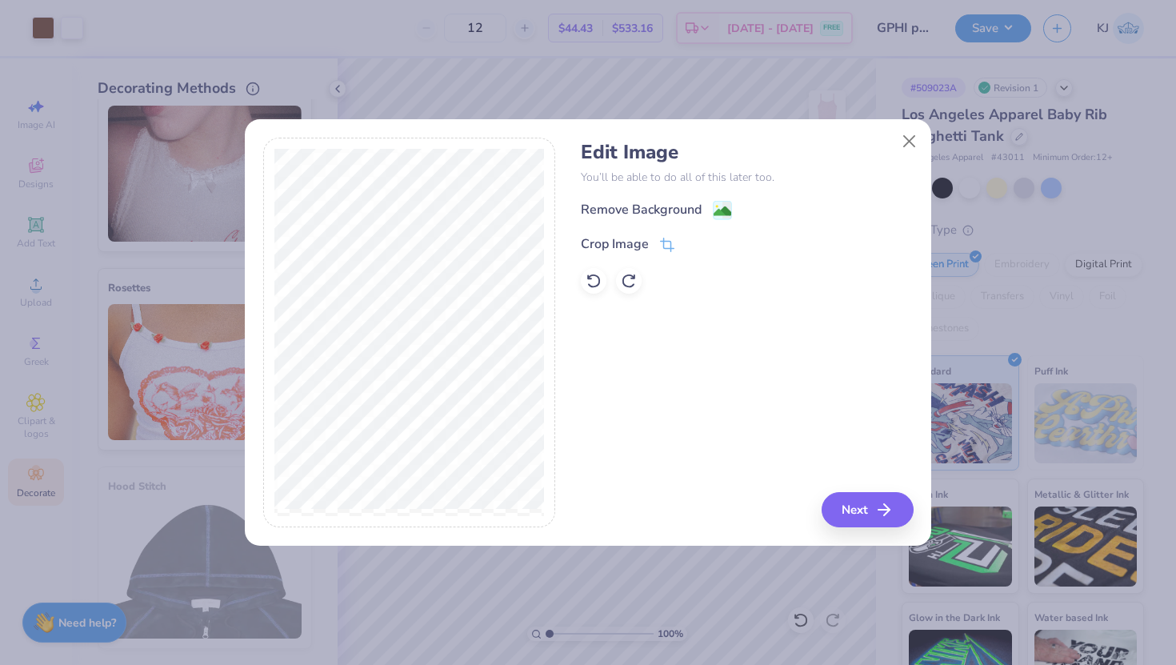
click at [647, 194] on div "Edit Image You’ll be able to do all of this later too. Remove Background Crop I…" at bounding box center [747, 217] width 332 height 153
click at [653, 205] on div "Remove Background" at bounding box center [641, 211] width 121 height 19
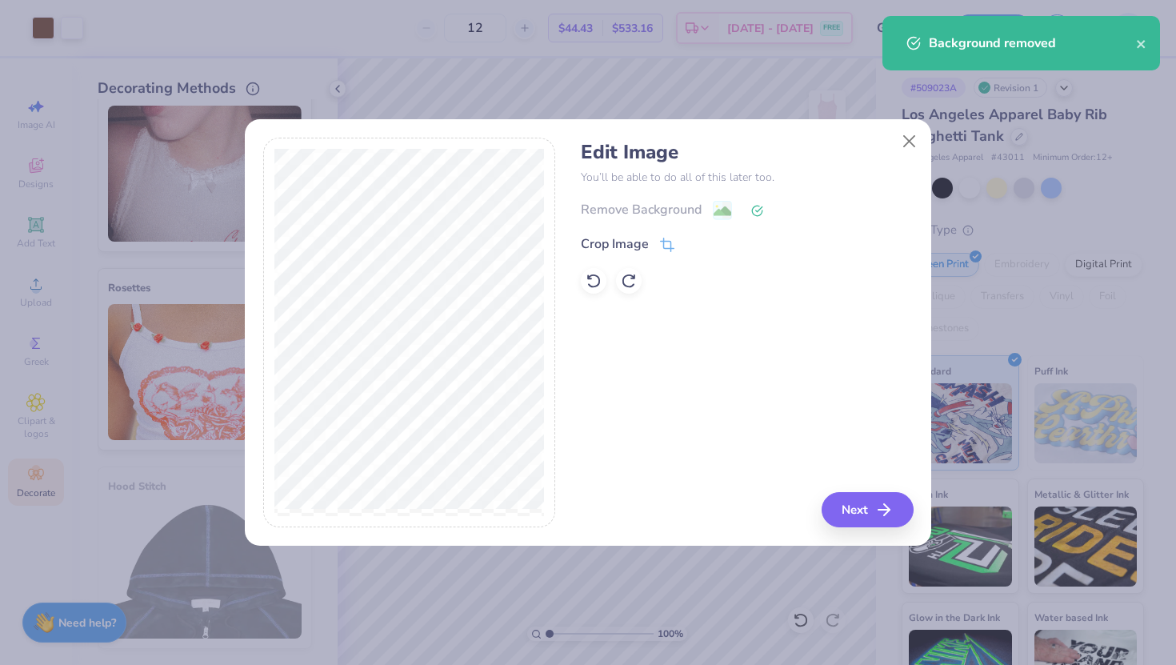
click at [756, 209] on icon at bounding box center [757, 211] width 12 height 12
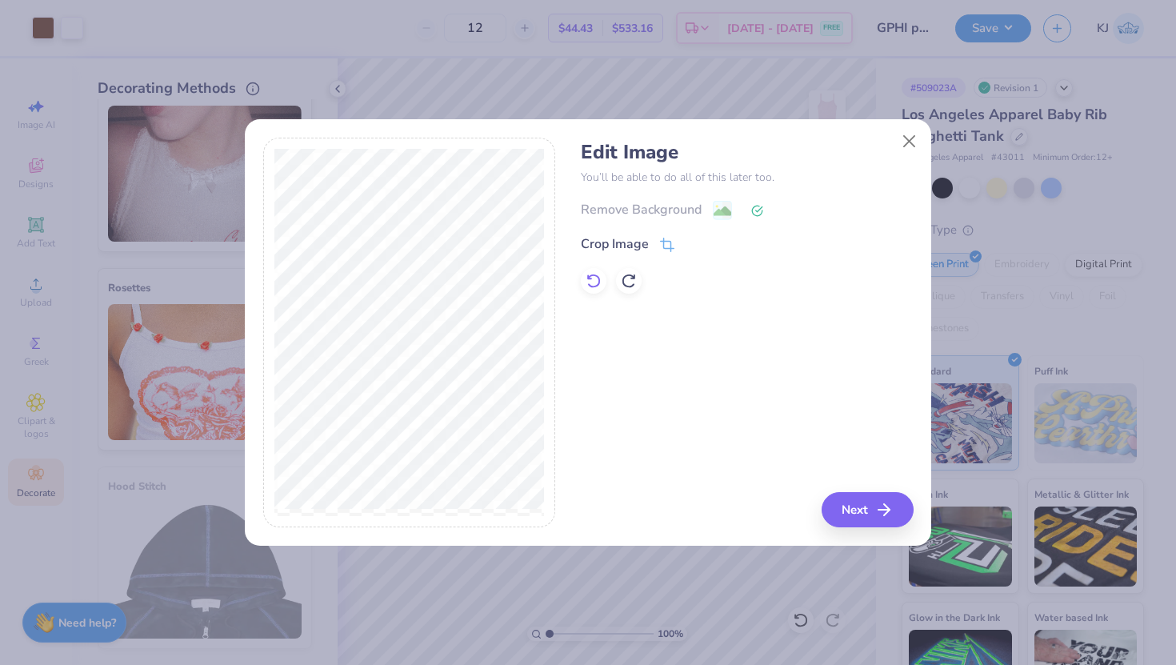
click at [589, 277] on icon at bounding box center [593, 281] width 16 height 16
click at [862, 495] on button "Next" at bounding box center [870, 509] width 92 height 35
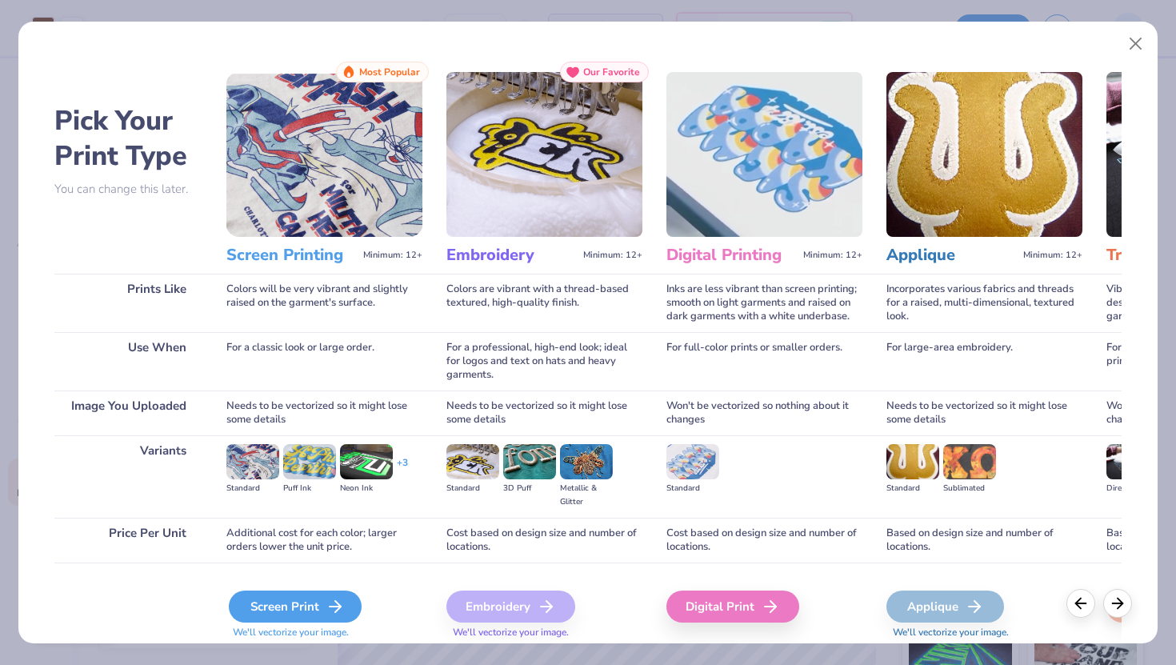
click at [307, 602] on div "Screen Print" at bounding box center [295, 606] width 133 height 32
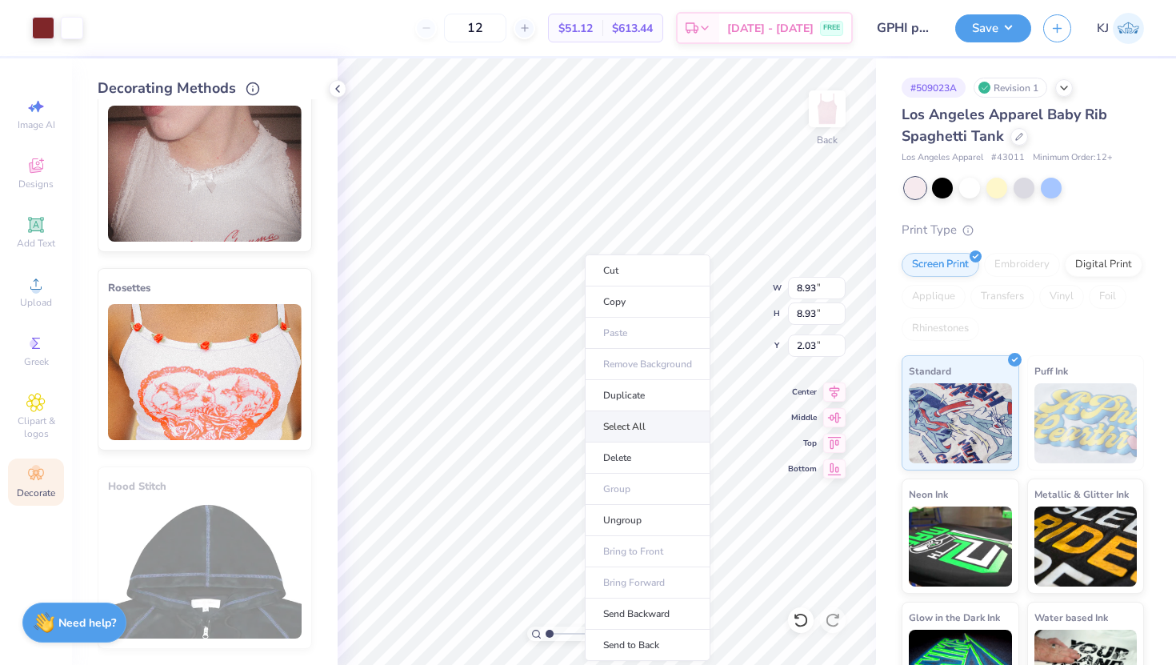
click at [625, 427] on li "Select All" at bounding box center [648, 426] width 126 height 31
type input "9.19"
type input "1.62"
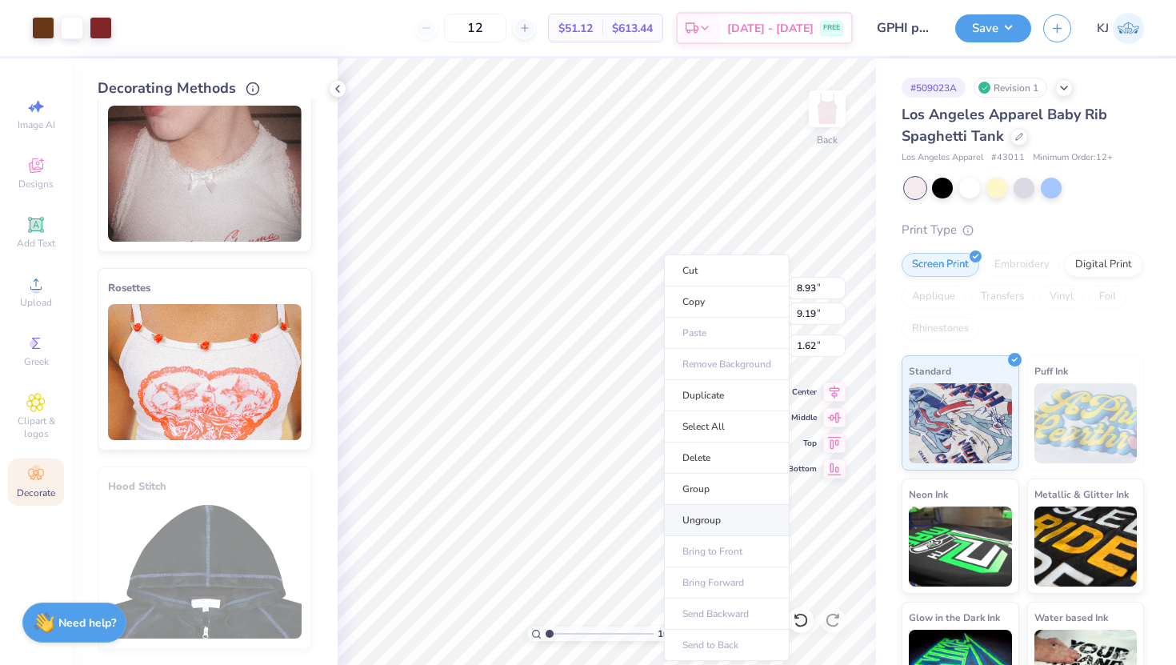
click at [719, 513] on li "Ungroup" at bounding box center [727, 520] width 126 height 31
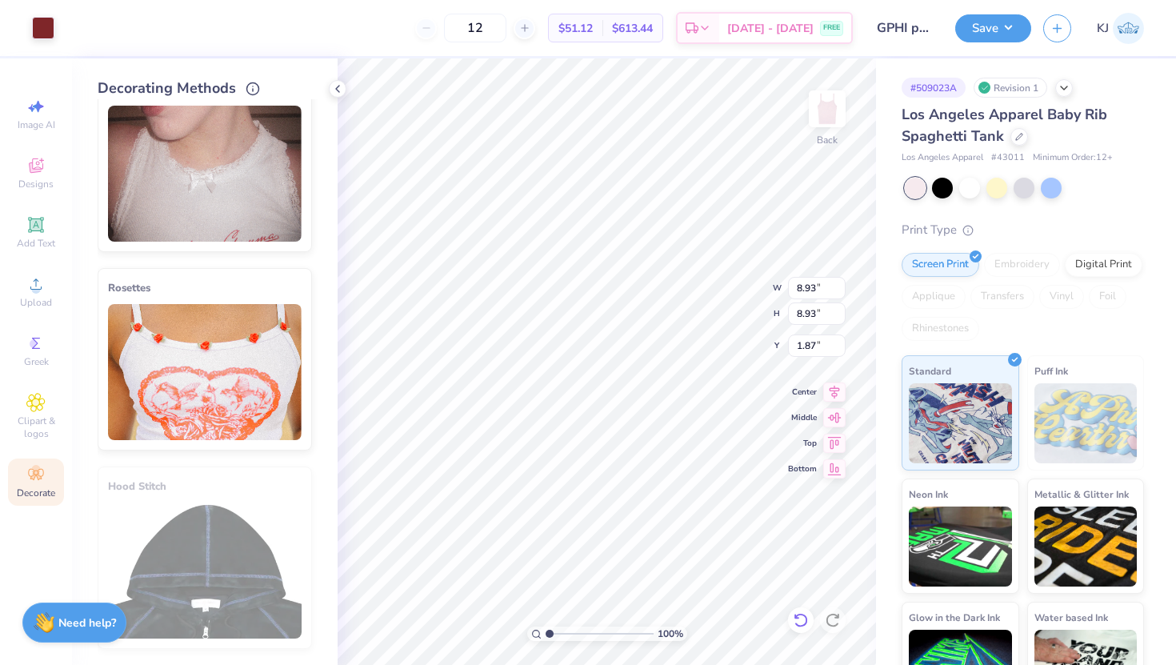
type input "2.50"
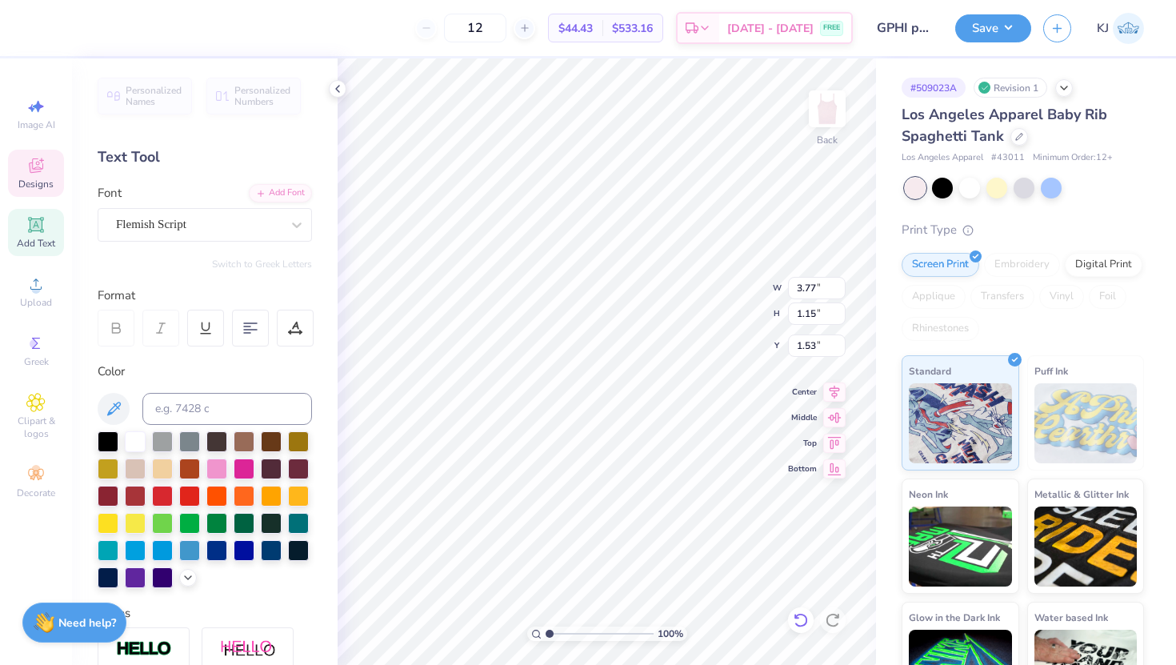
click at [800, 619] on icon at bounding box center [801, 620] width 16 height 16
type input "1.65"
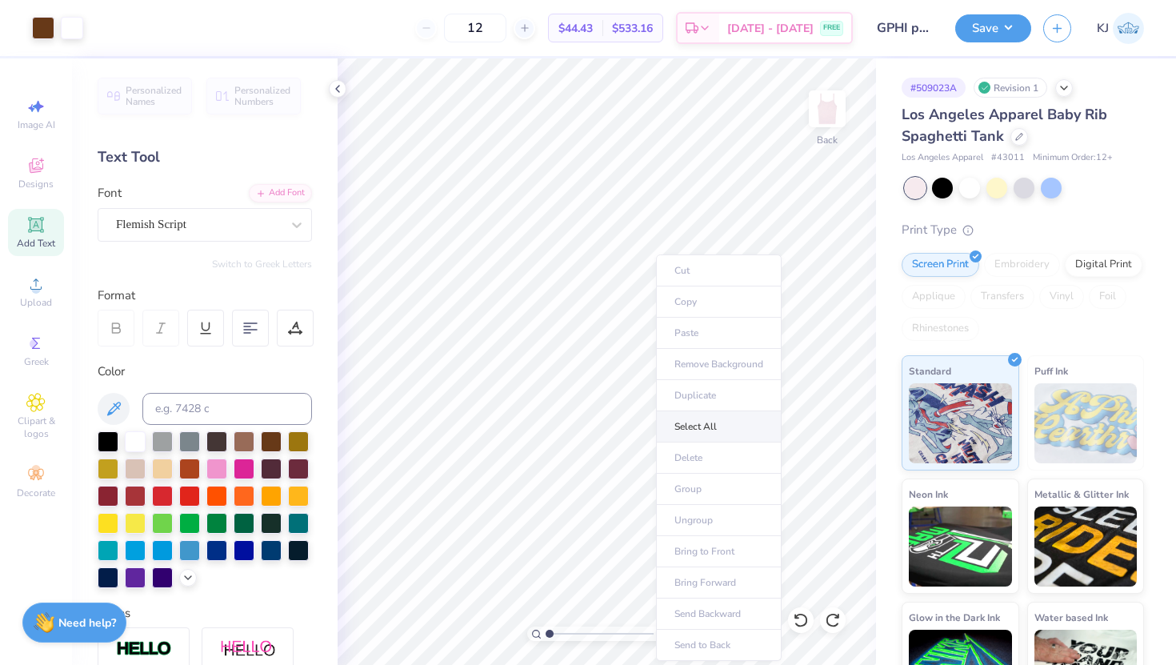
click at [721, 420] on li "Select All" at bounding box center [719, 426] width 126 height 31
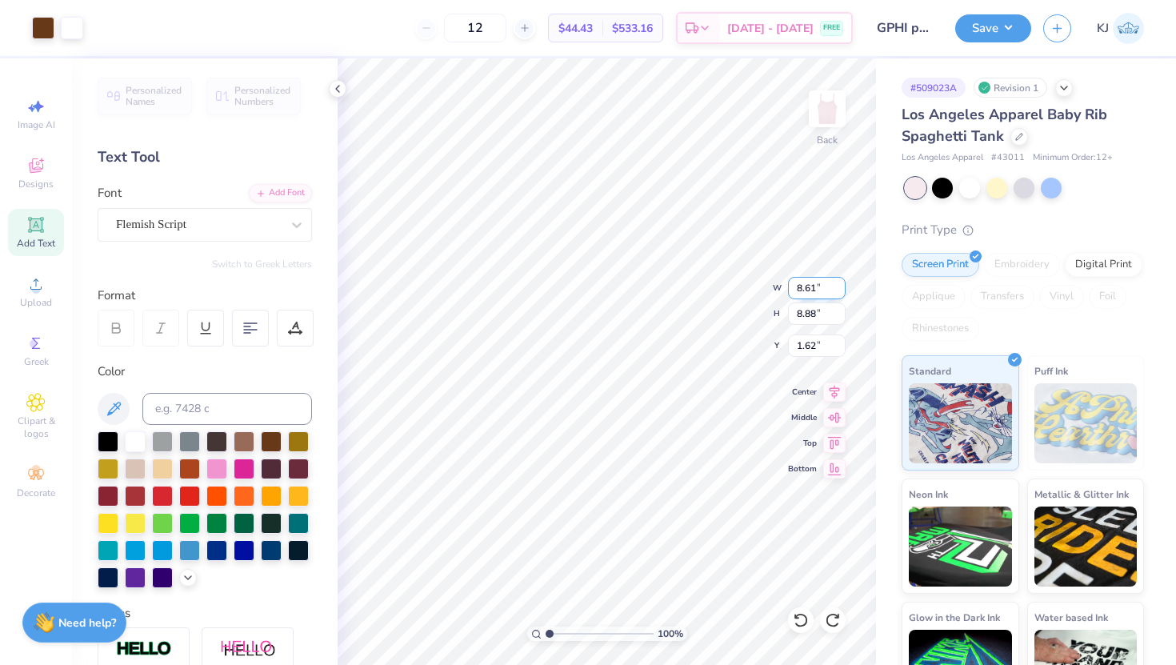
type input "8.87"
type input "9.14"
type input "1.35"
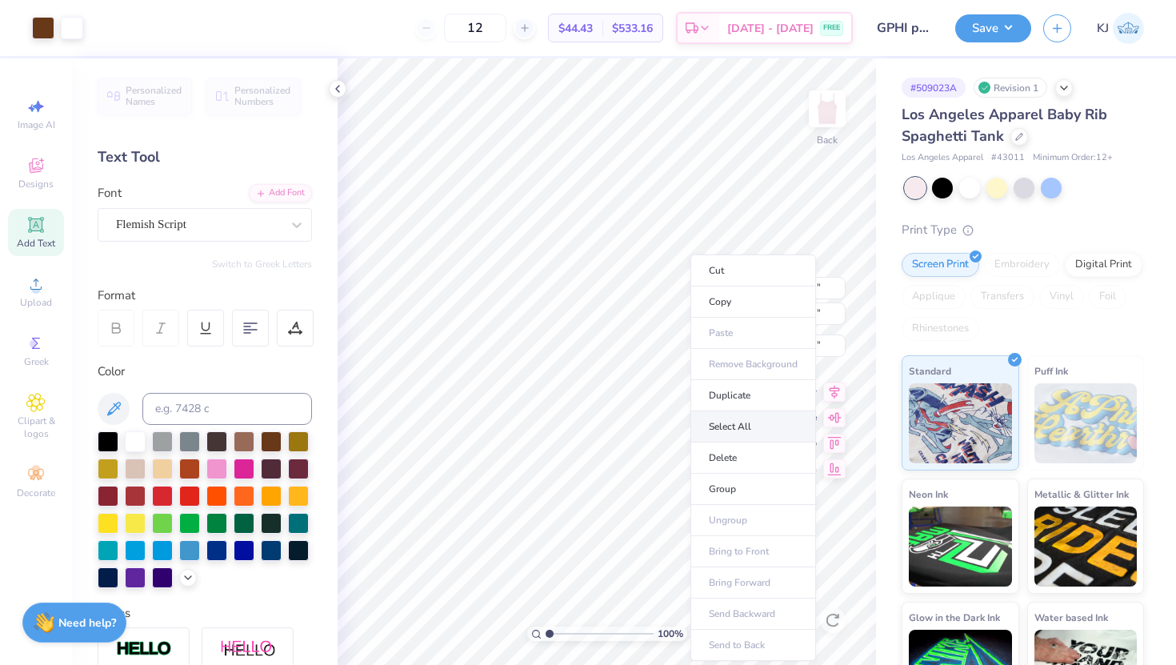
click at [723, 425] on li "Select All" at bounding box center [753, 426] width 126 height 31
click at [735, 480] on li "Group" at bounding box center [756, 488] width 126 height 31
click at [748, 518] on li "Ungroup" at bounding box center [748, 520] width 126 height 31
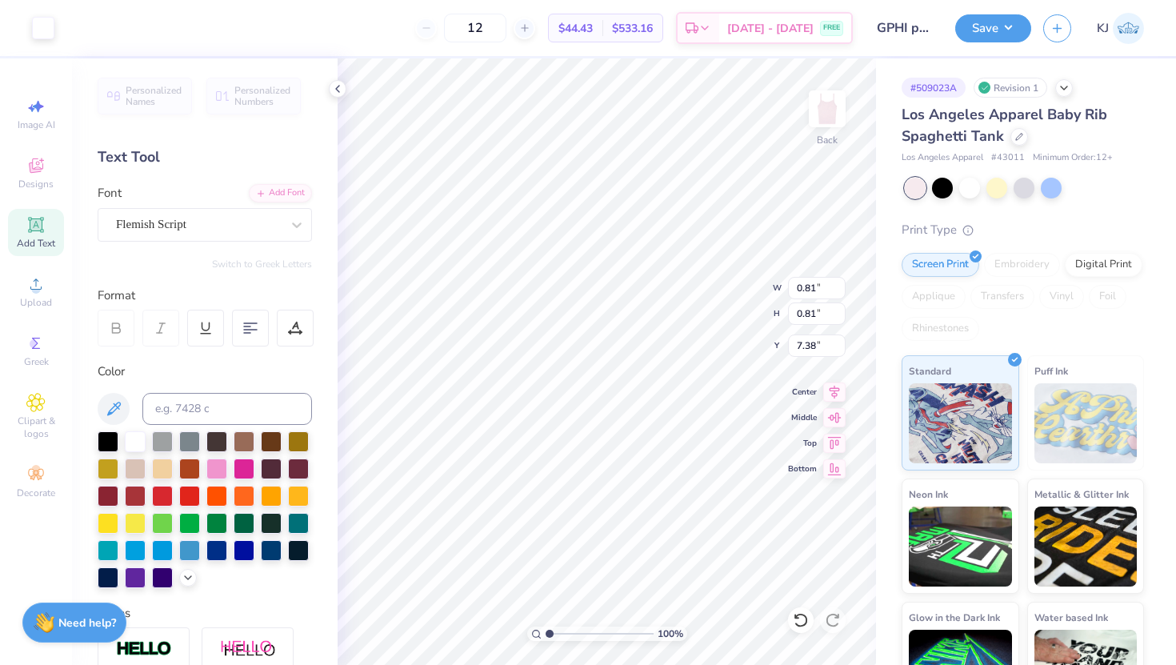
type input "9.68"
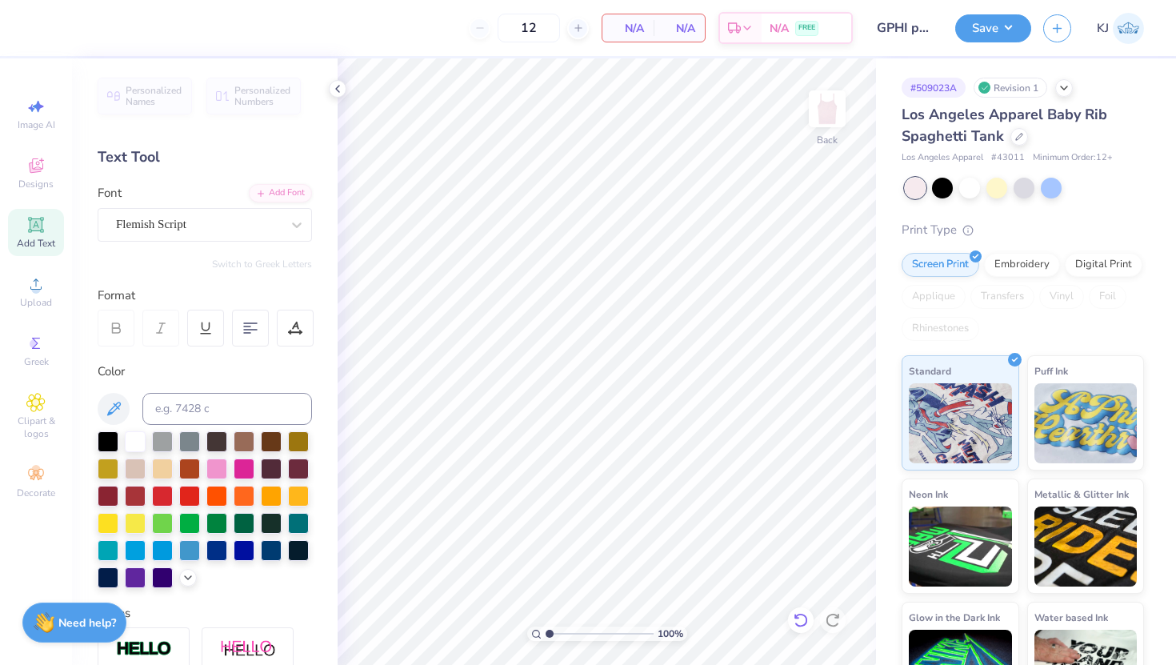
click at [790, 625] on div at bounding box center [801, 620] width 26 height 26
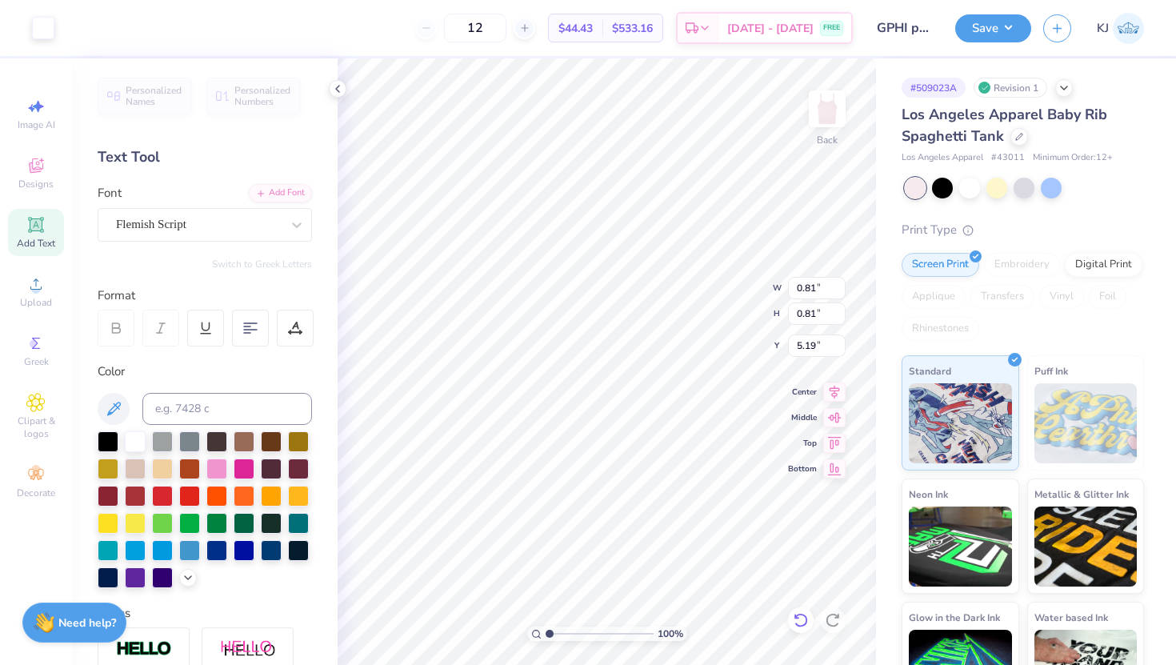
type input "1.62"
